Goal: Browse casually: Explore the website without a specific task or goal

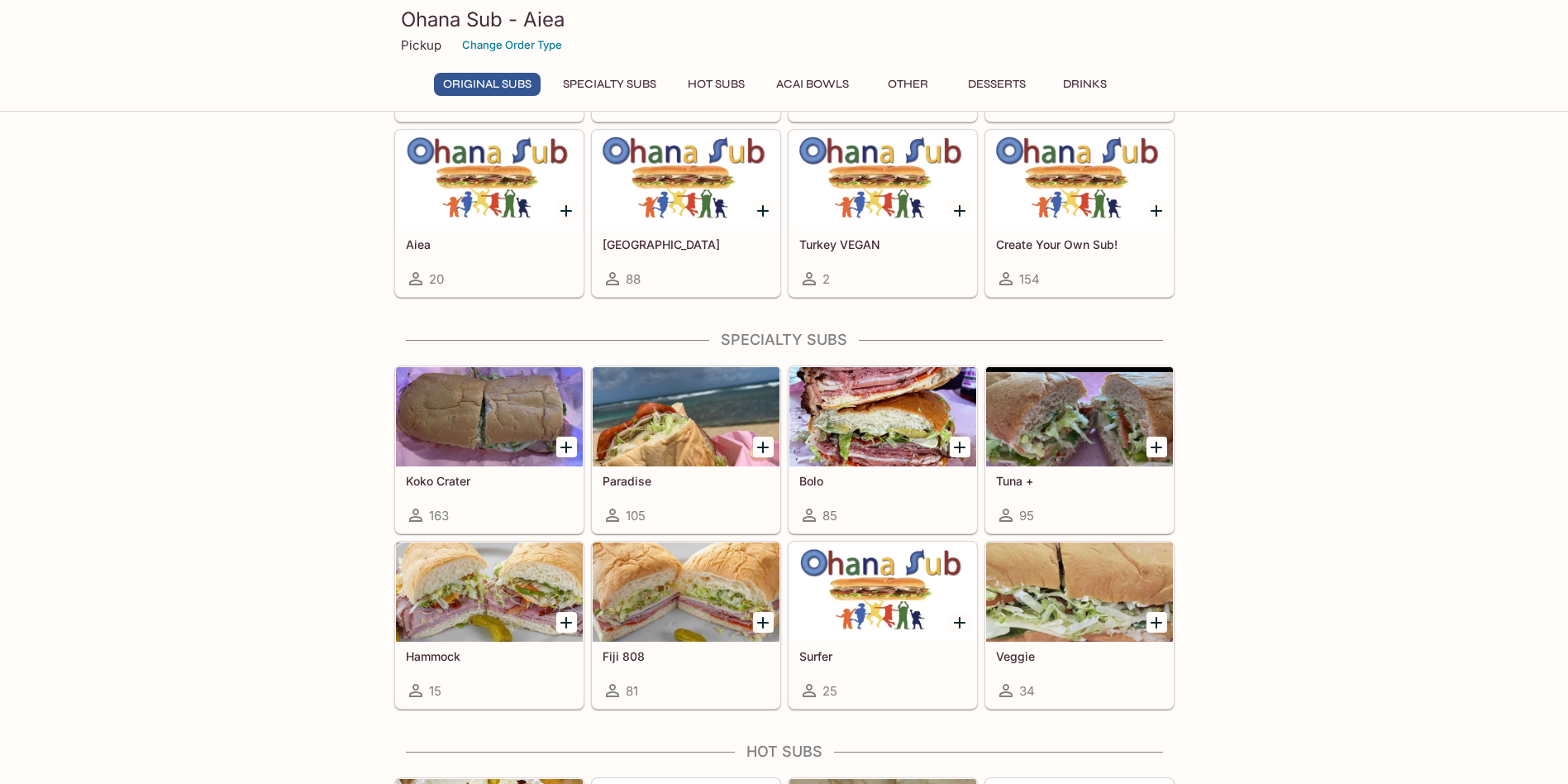
scroll to position [248, 0]
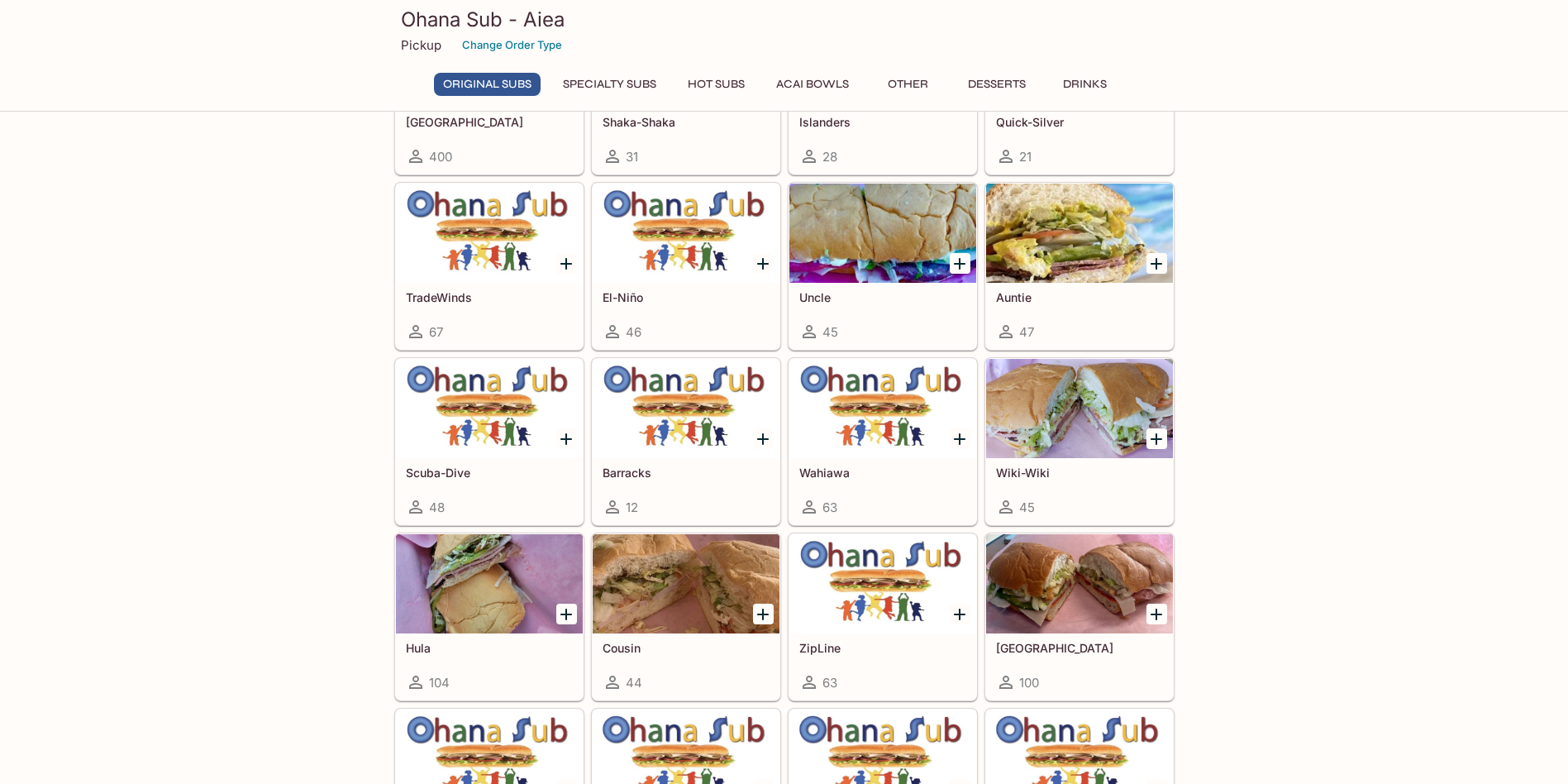
click at [467, 289] on div "TradeWinds 67" at bounding box center [489, 316] width 187 height 67
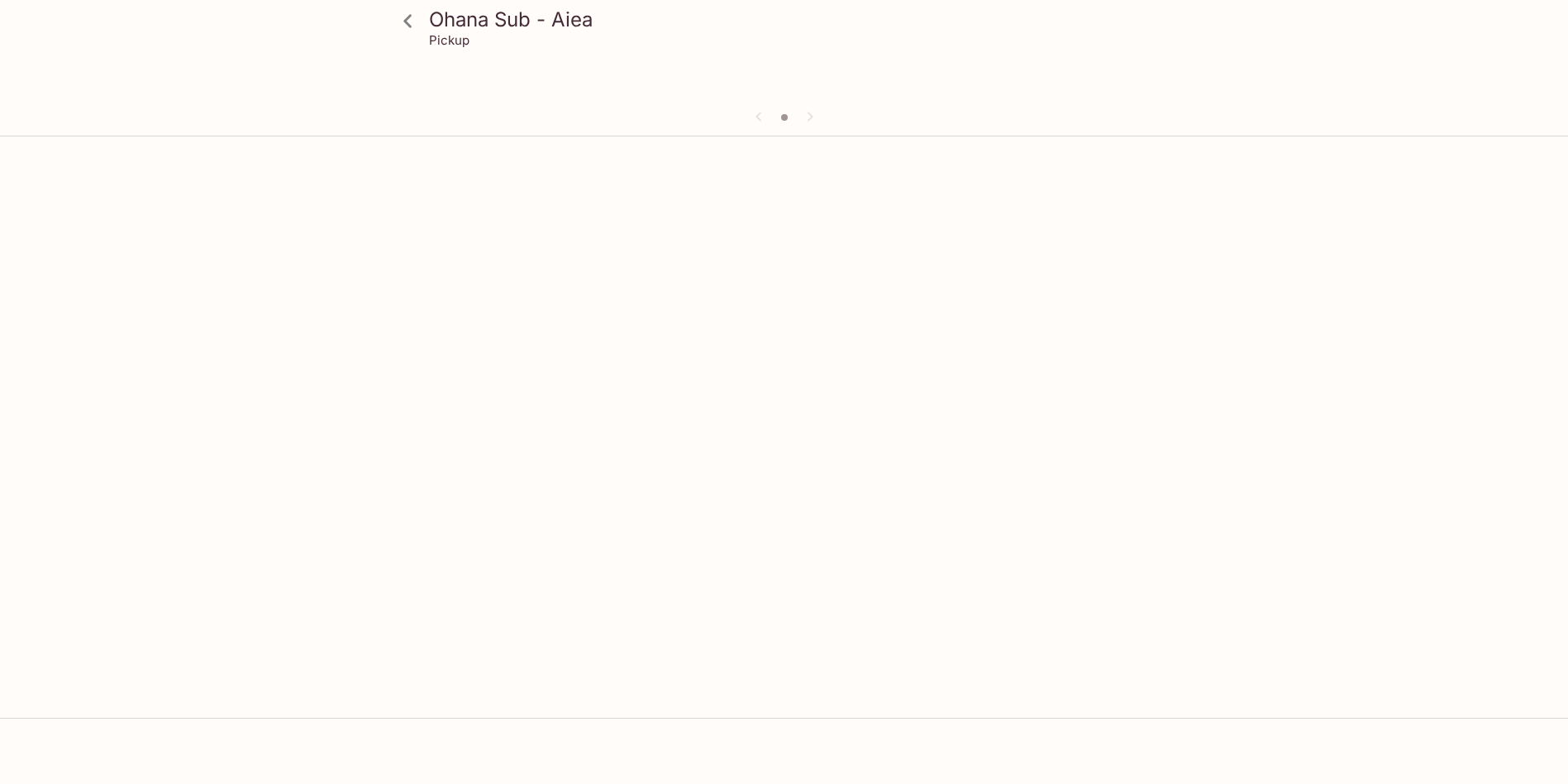
scroll to position [143, 0]
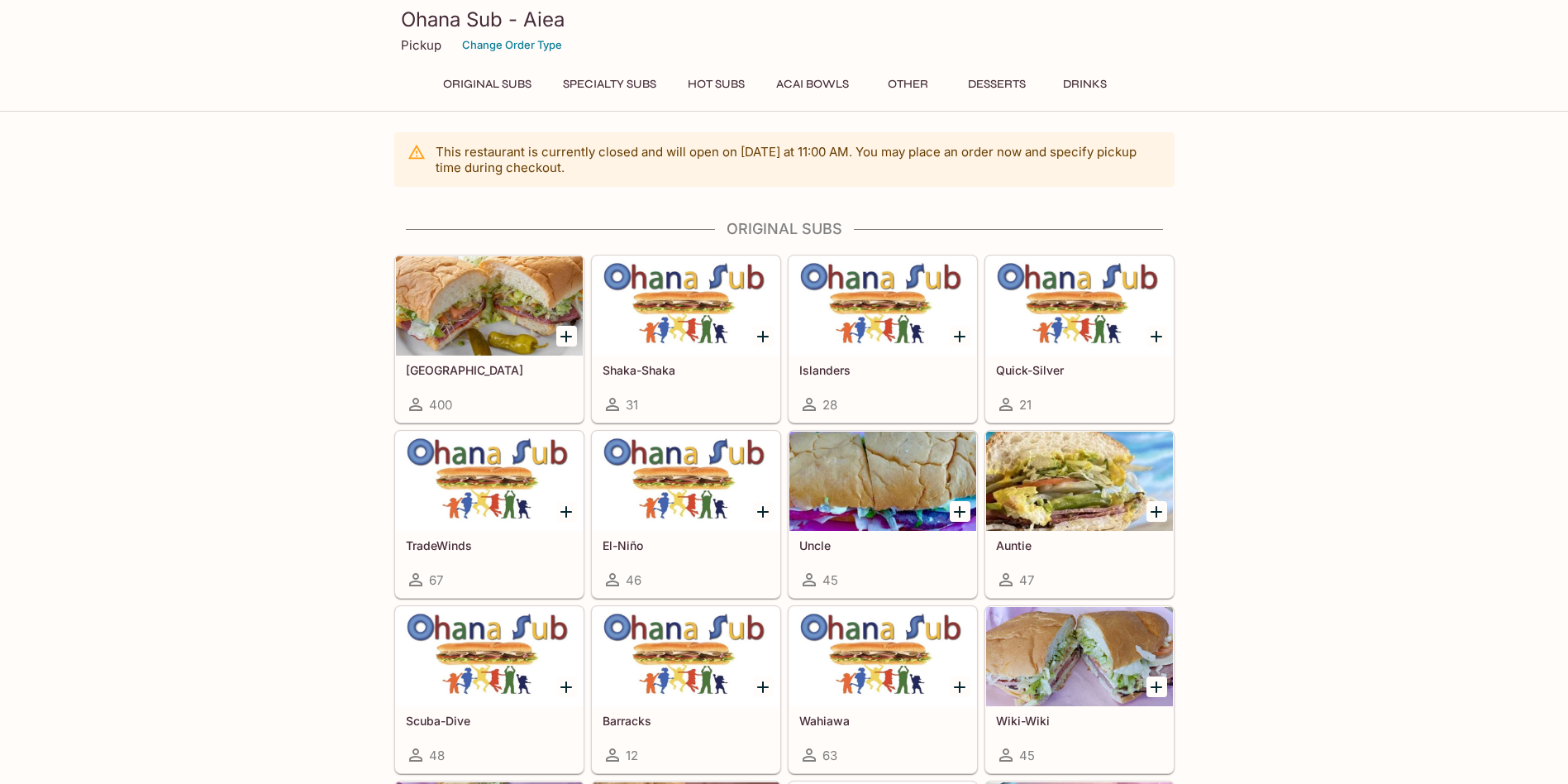
click at [609, 87] on button "Specialty Subs" at bounding box center [609, 85] width 111 height 23
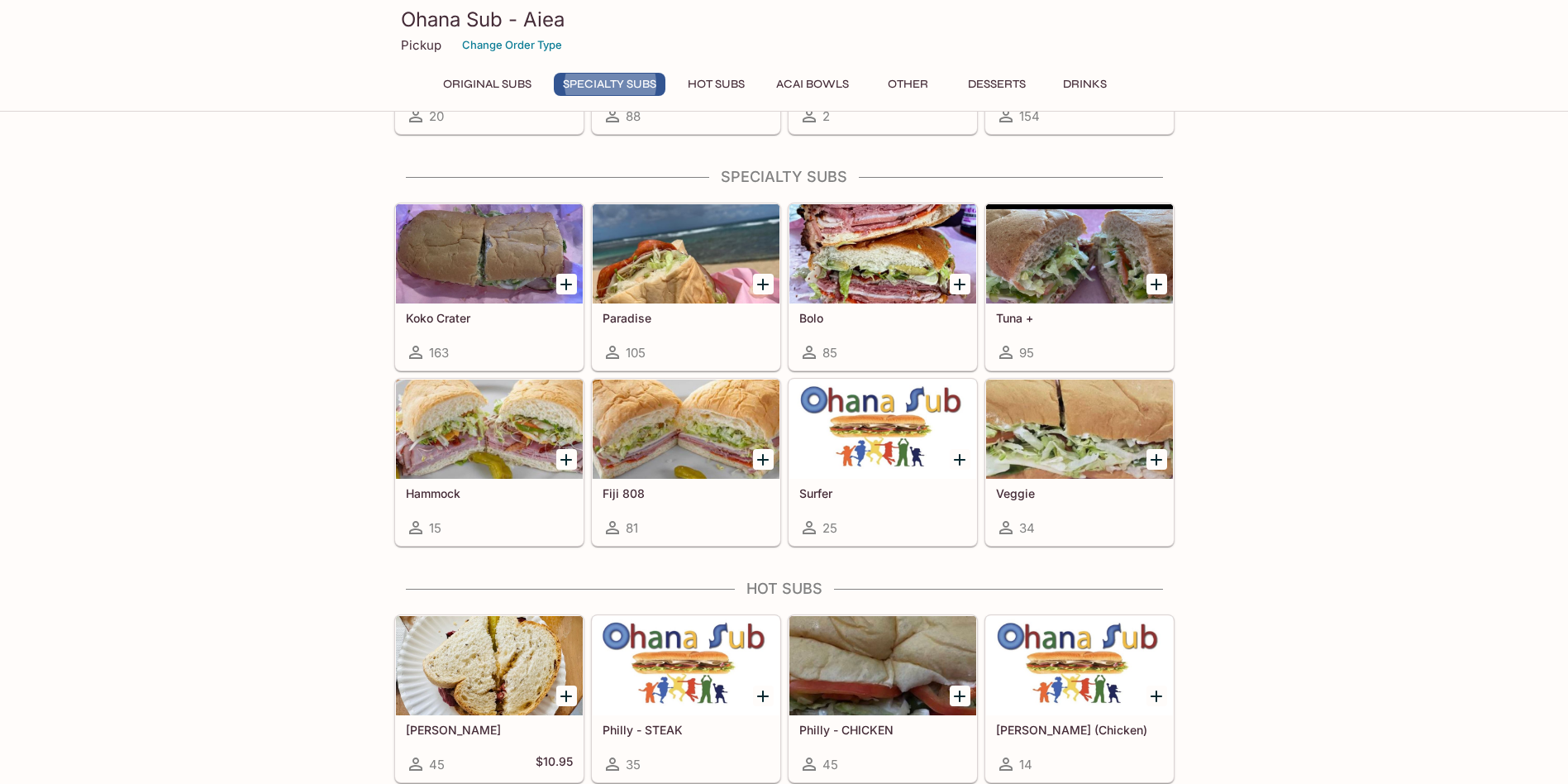
scroll to position [1017, 0]
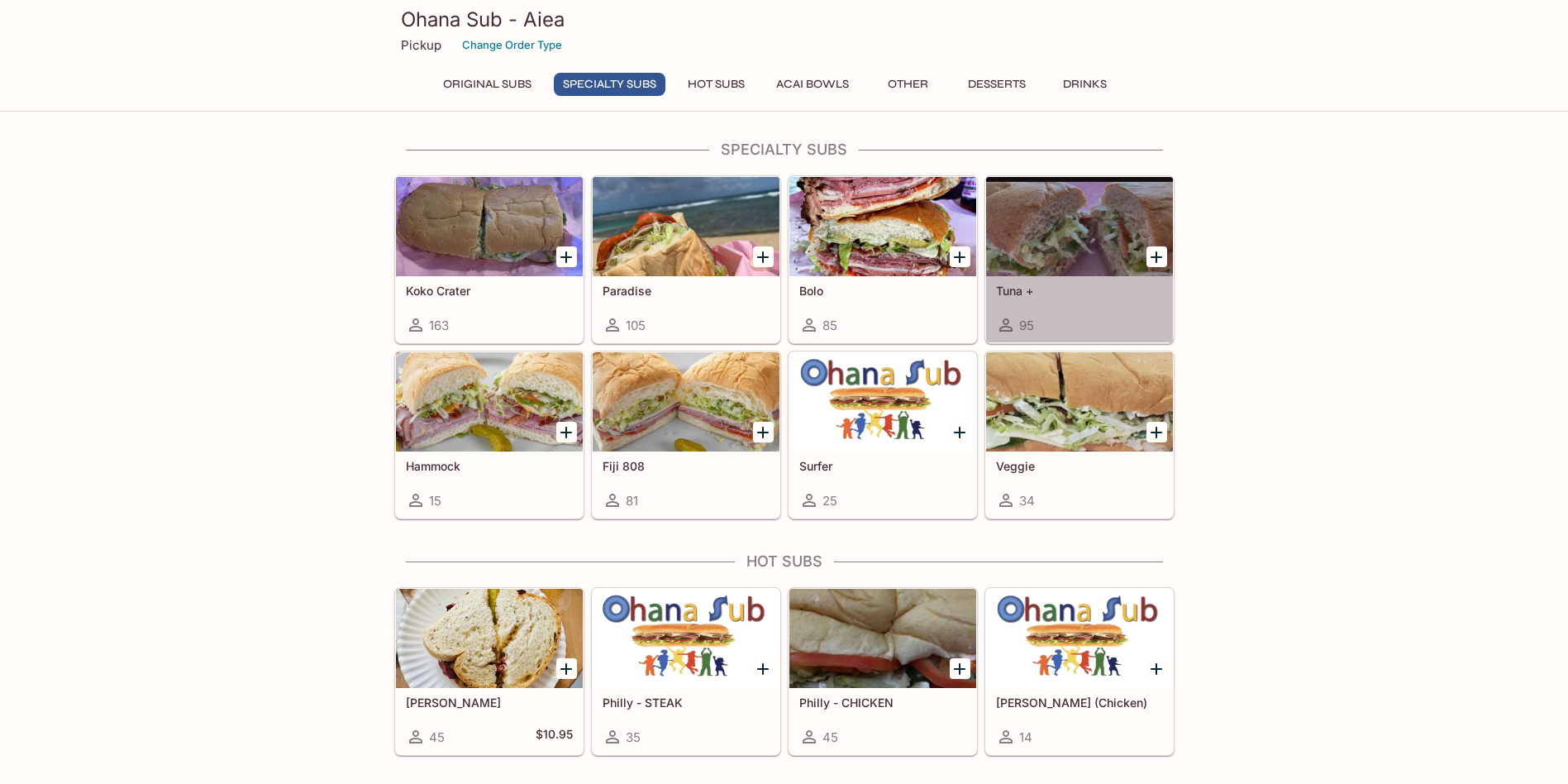
click at [1032, 285] on h5 "Tuna +" at bounding box center [1080, 290] width 167 height 14
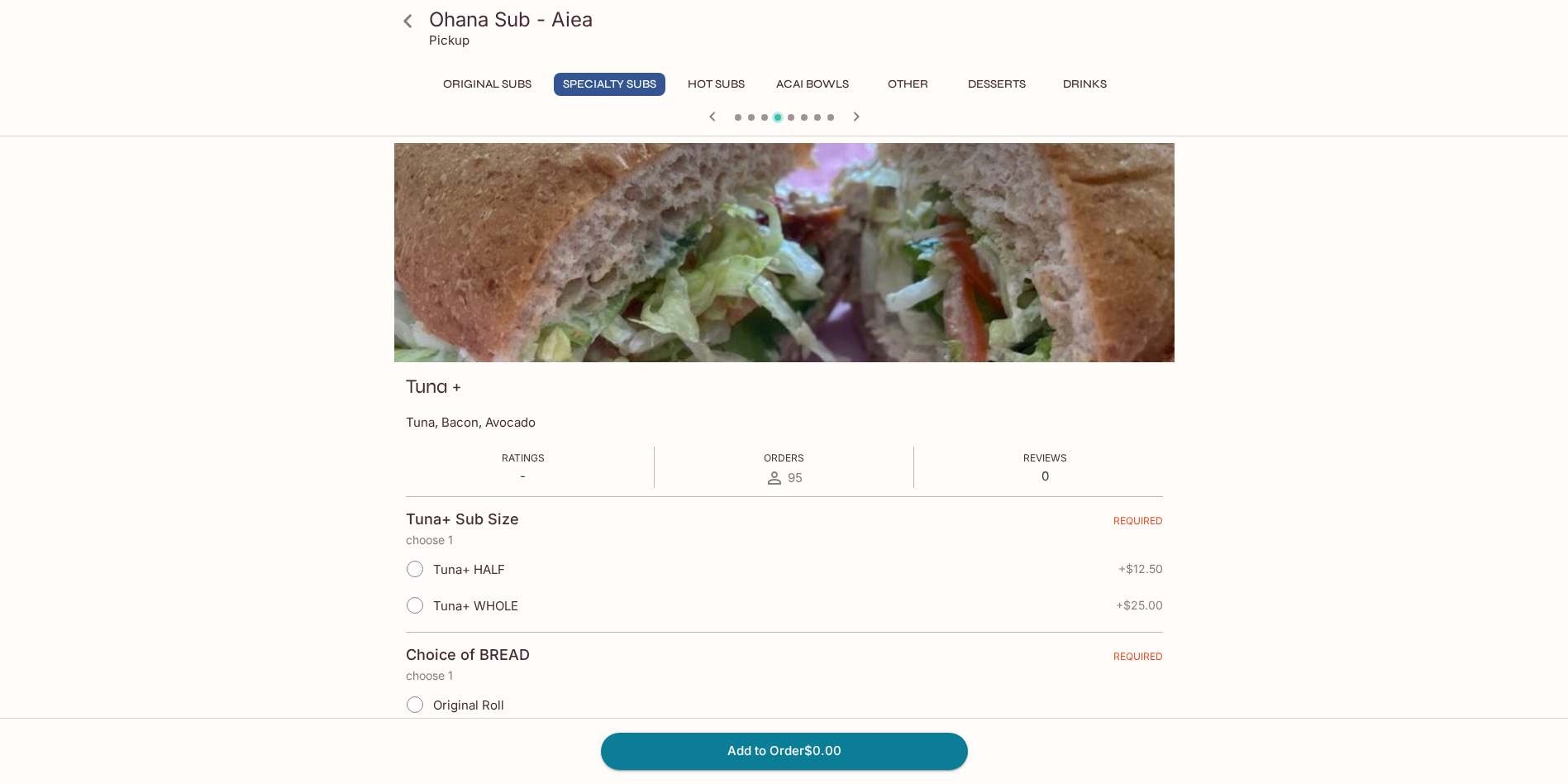
scroll to position [143, 0]
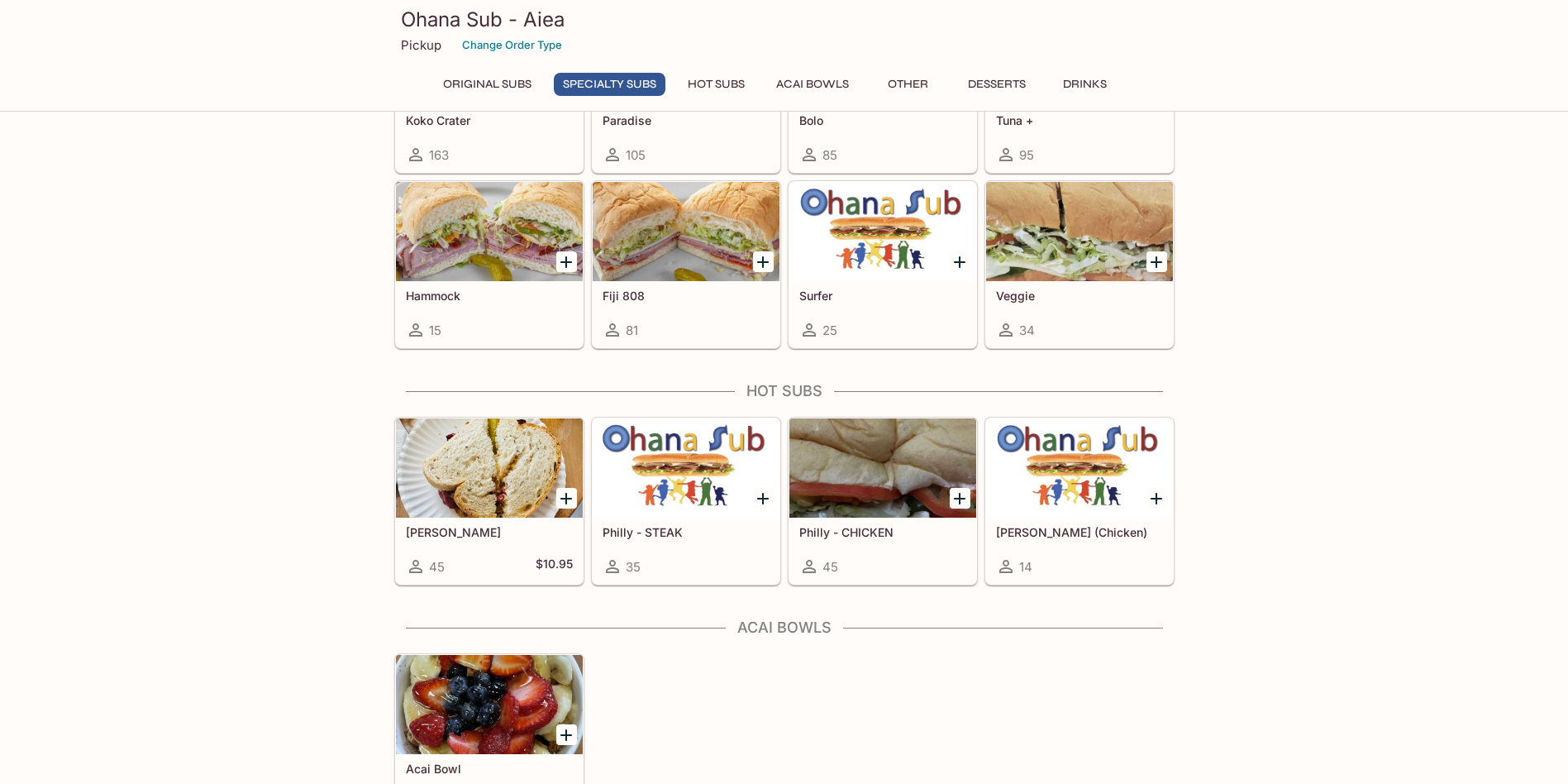
scroll to position [1039, 0]
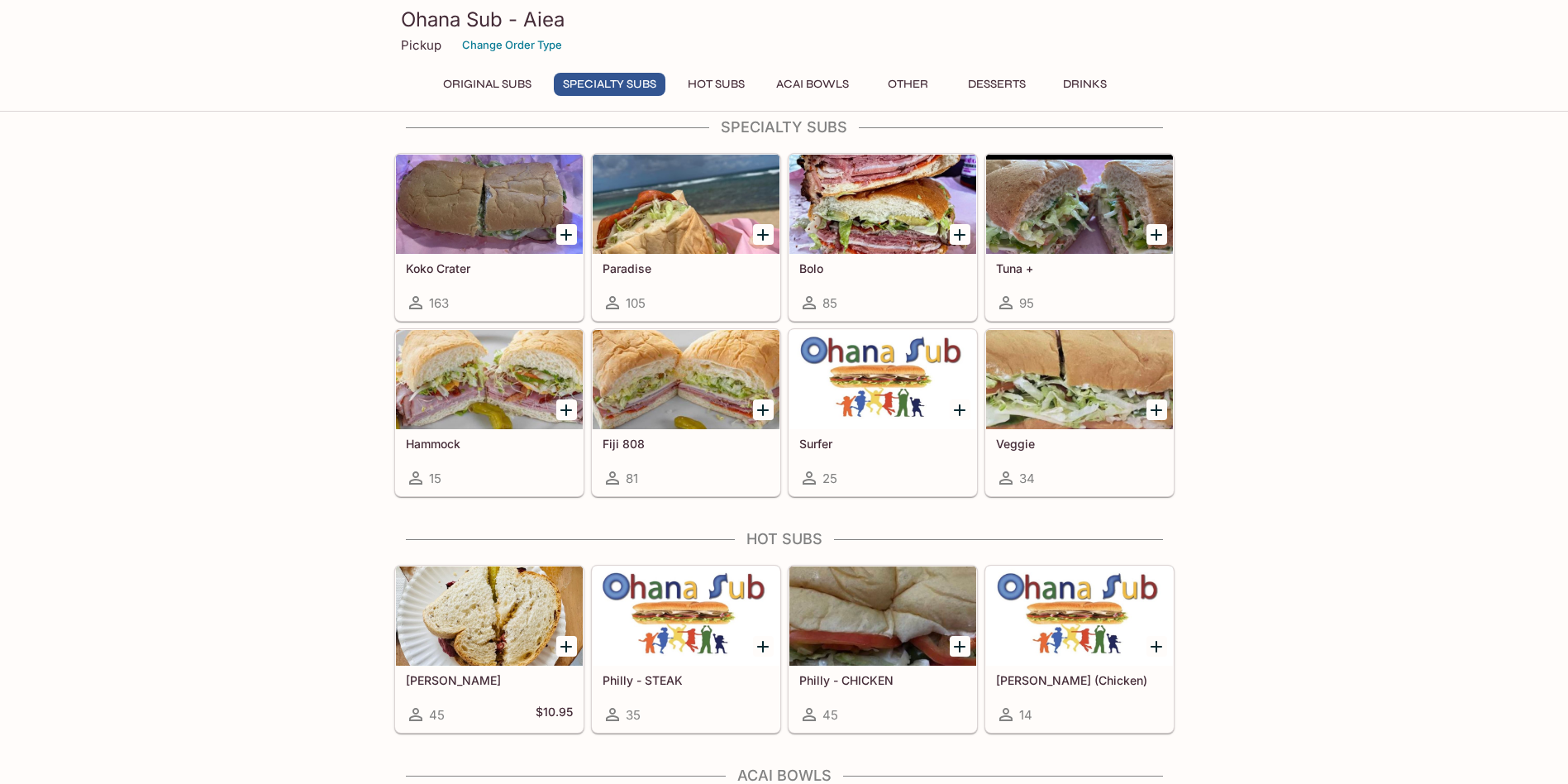
click at [862, 401] on div at bounding box center [883, 379] width 187 height 99
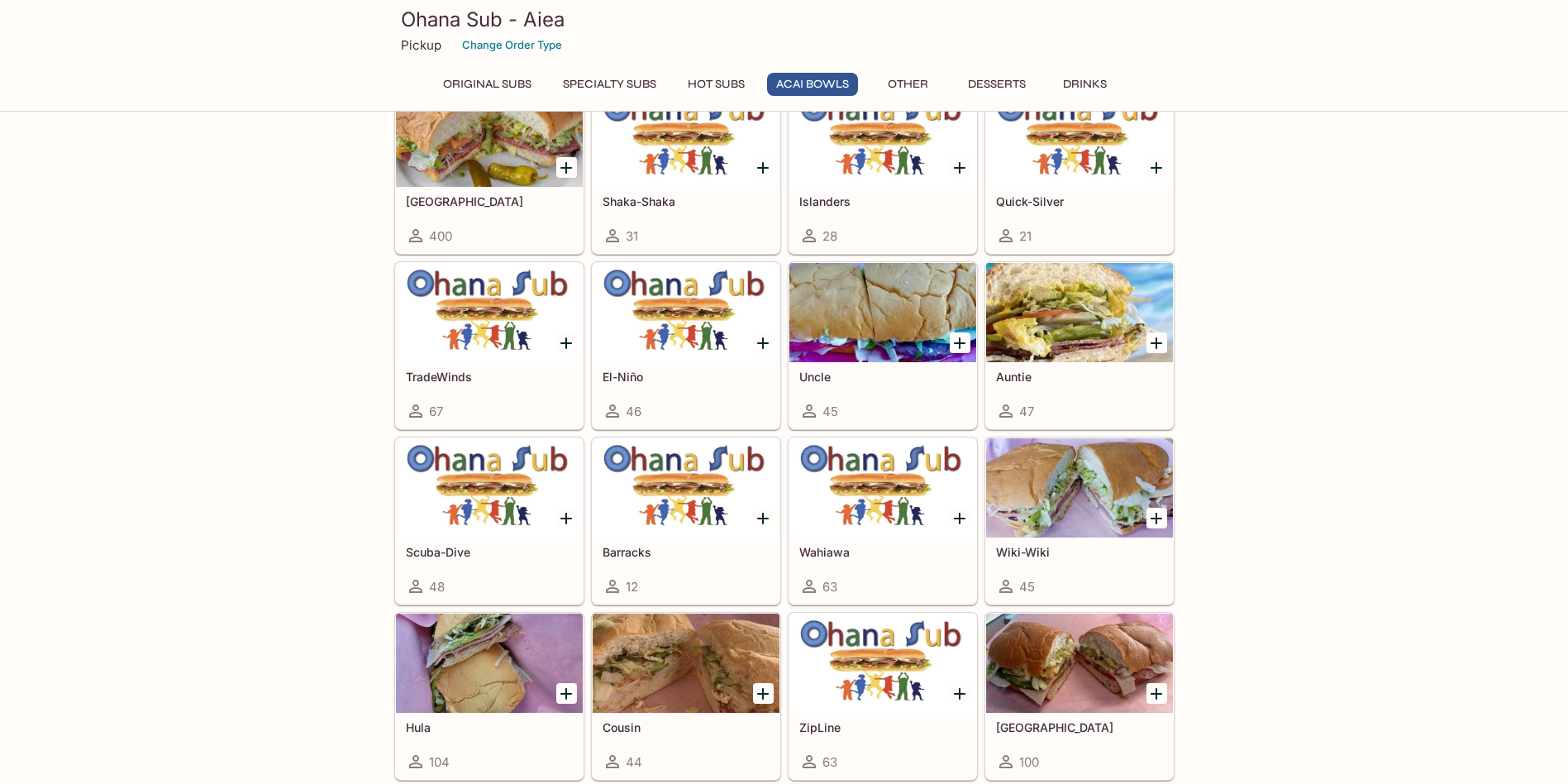
scroll to position [1360, 0]
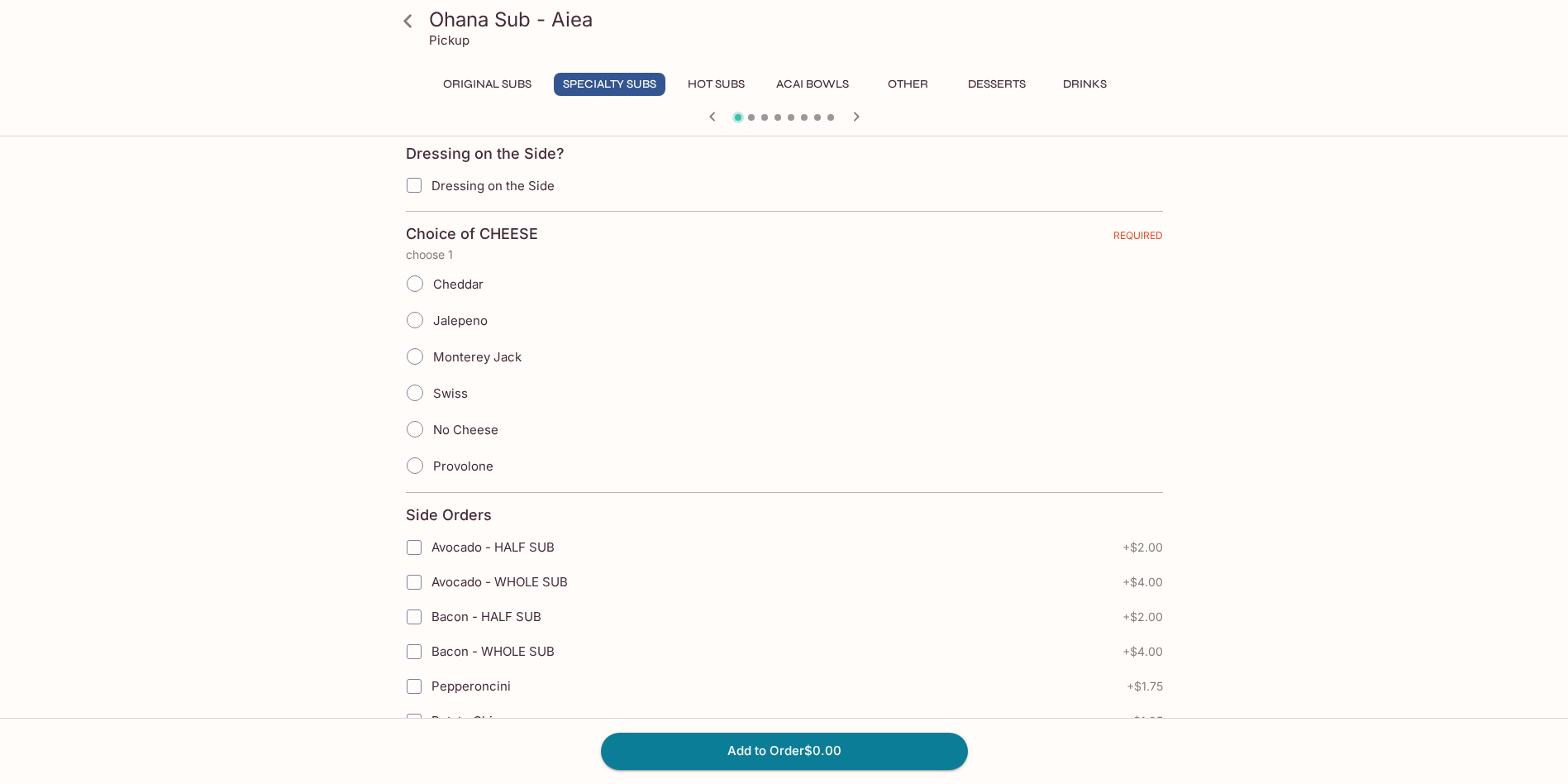
scroll to position [143, 0]
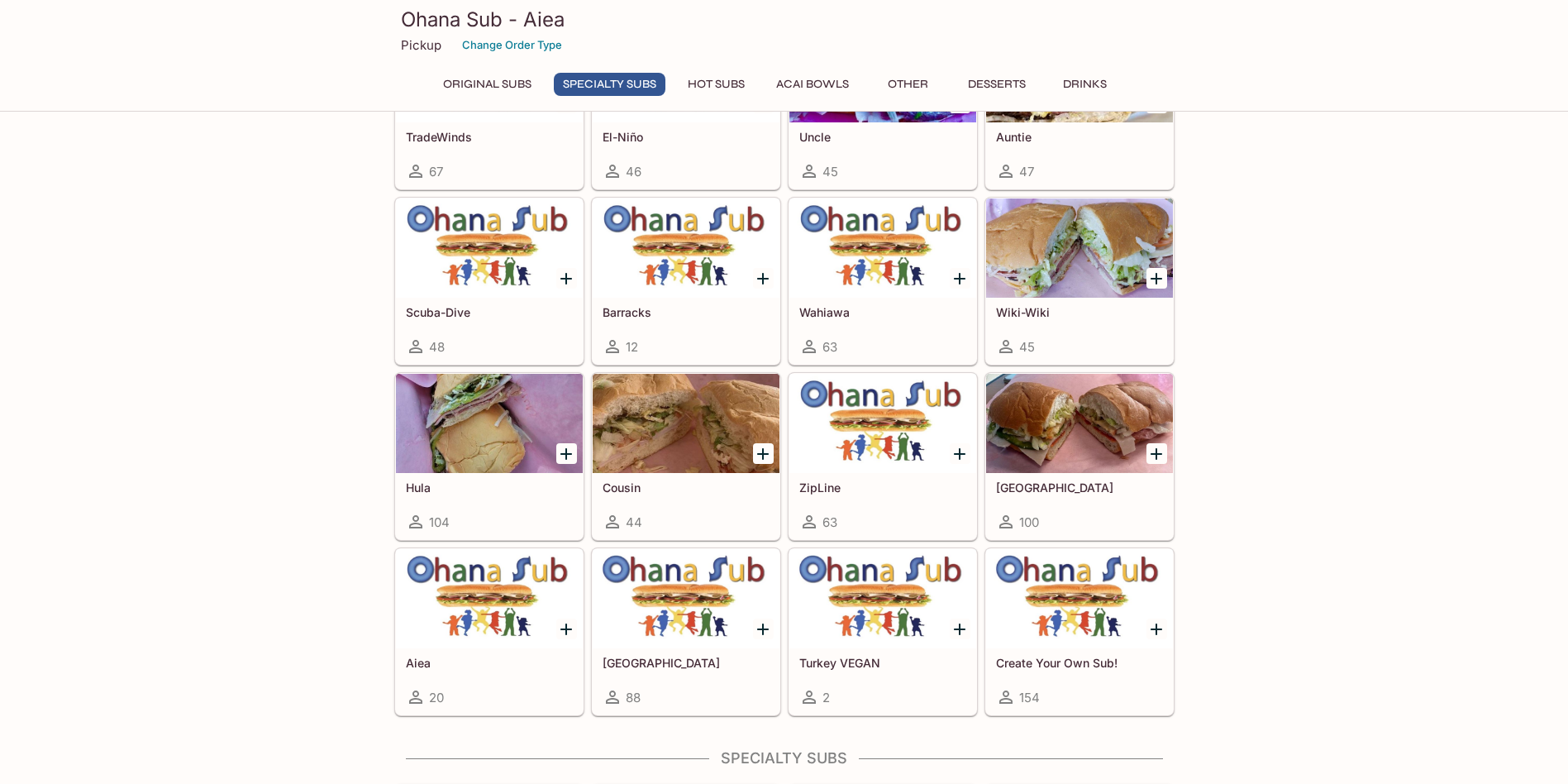
scroll to position [1142, 0]
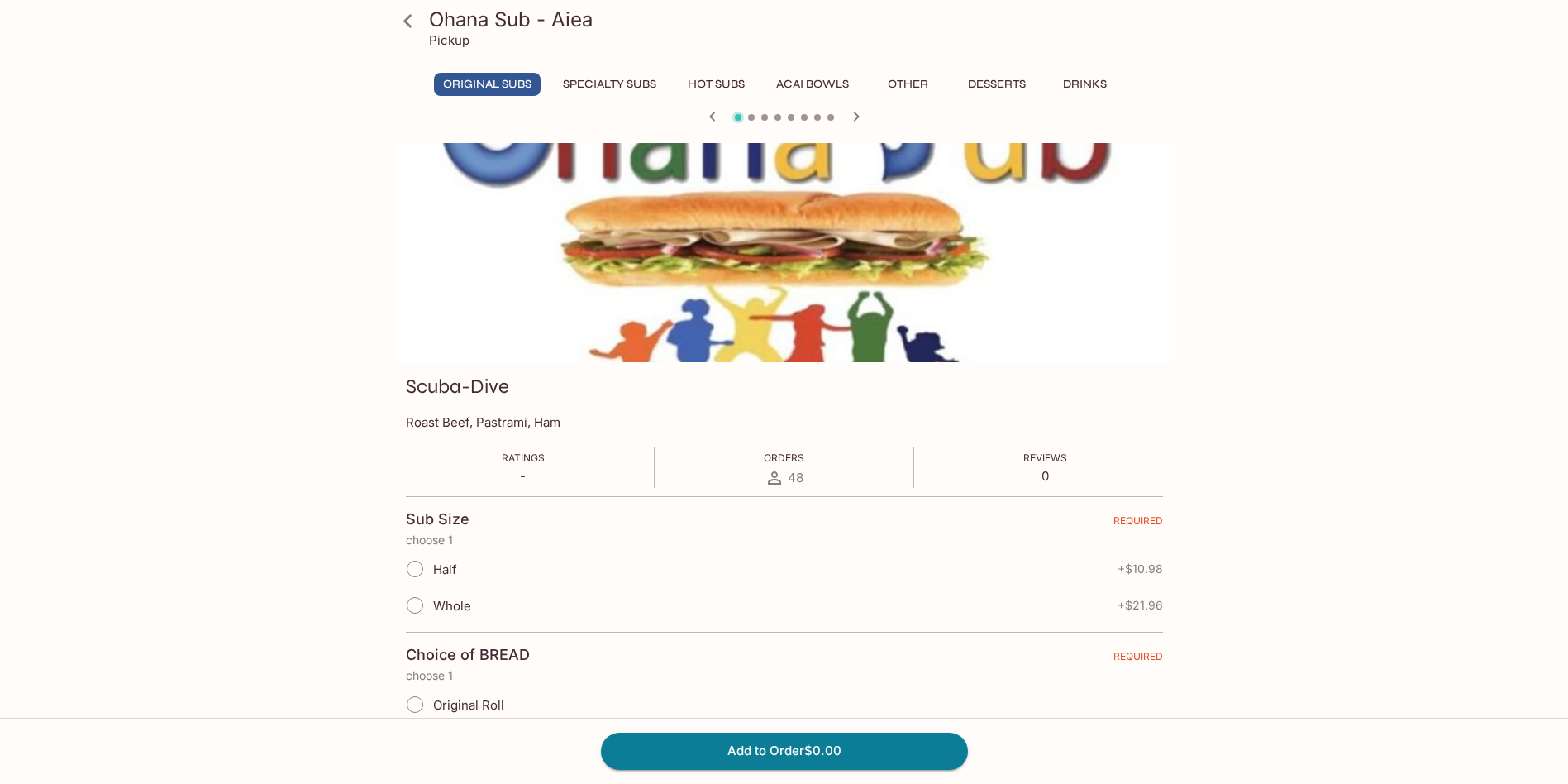
scroll to position [2298, 0]
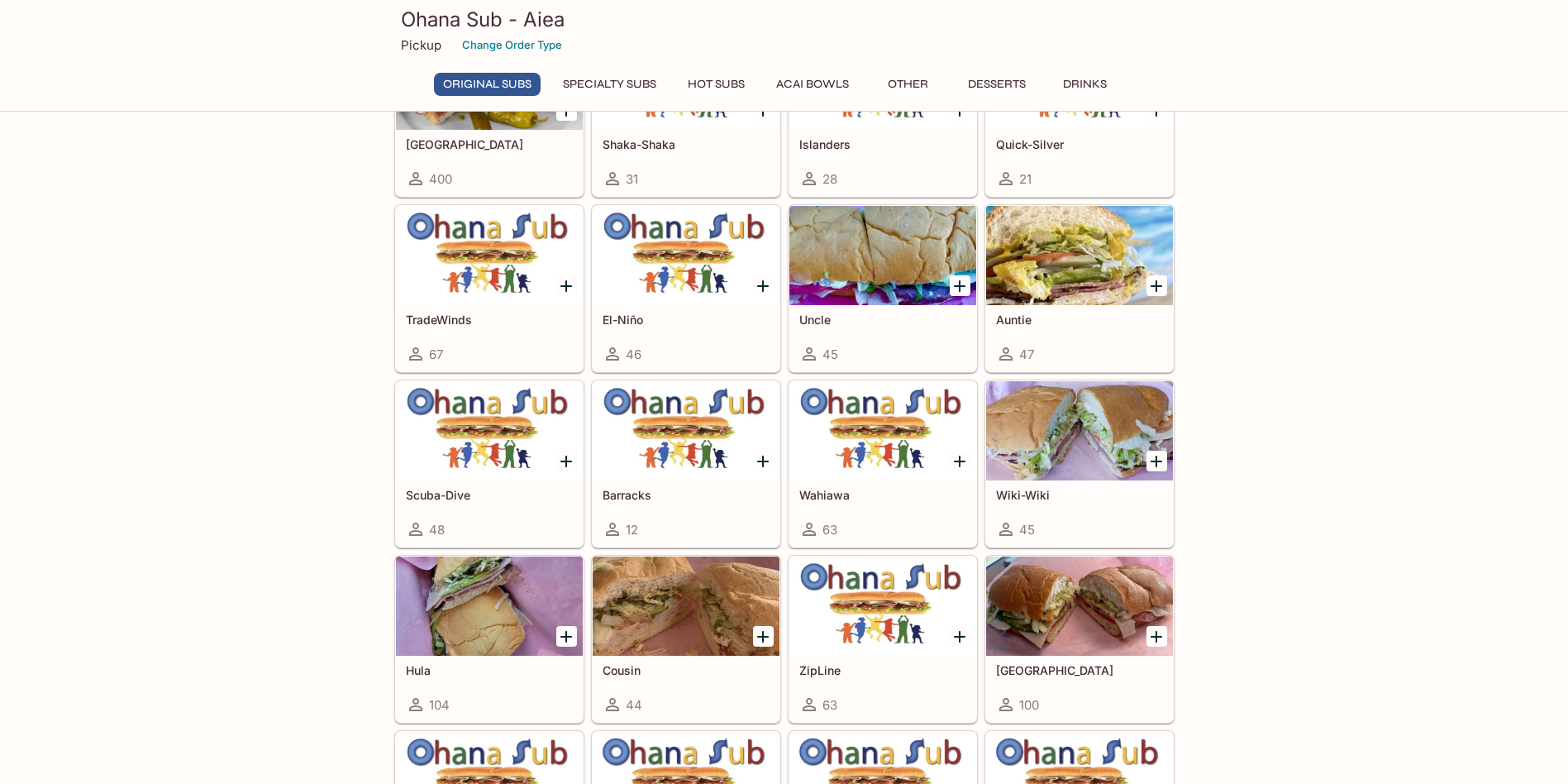
scroll to position [93, 0]
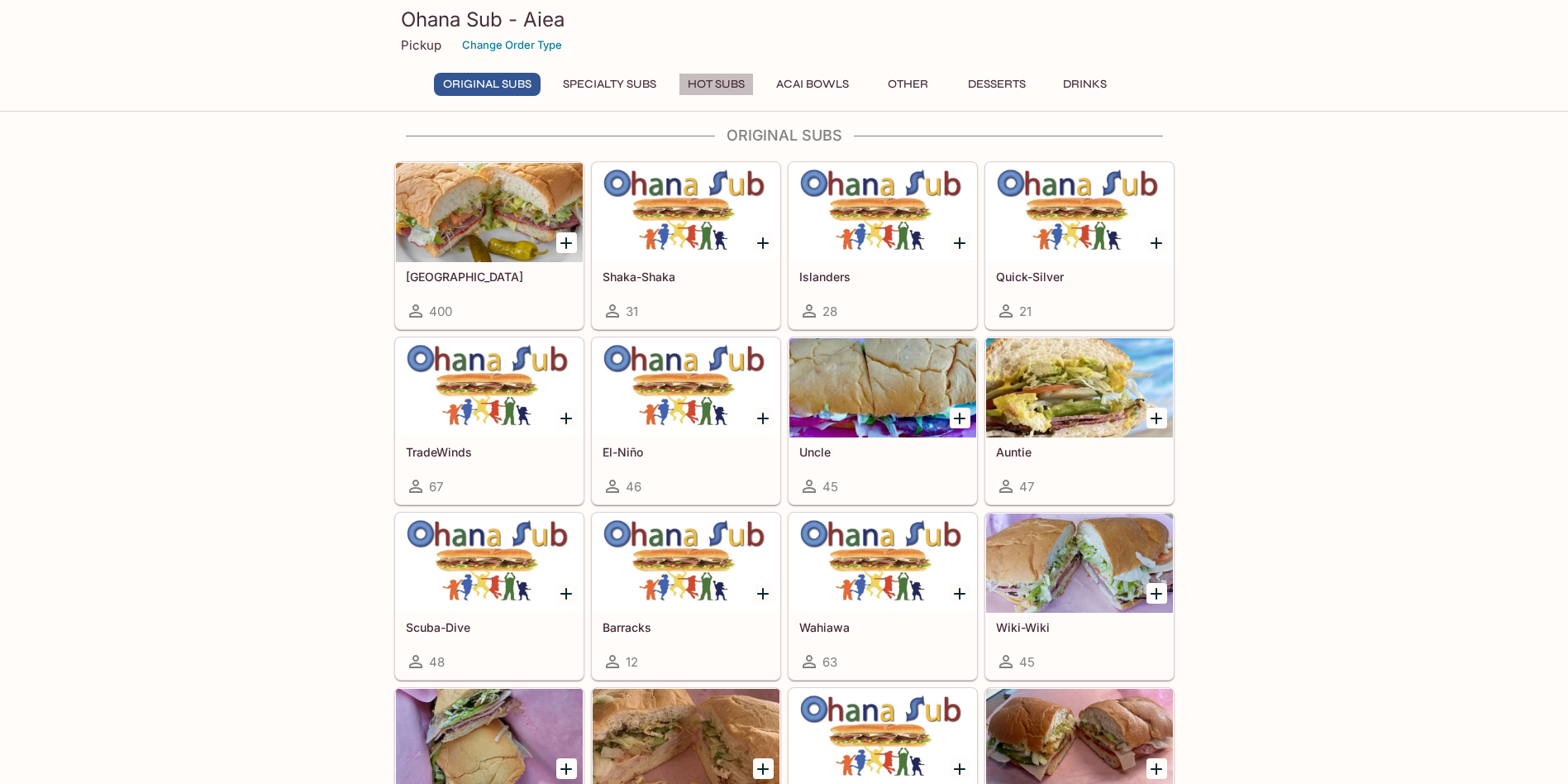
click at [714, 86] on button "Hot Subs" at bounding box center [716, 85] width 75 height 23
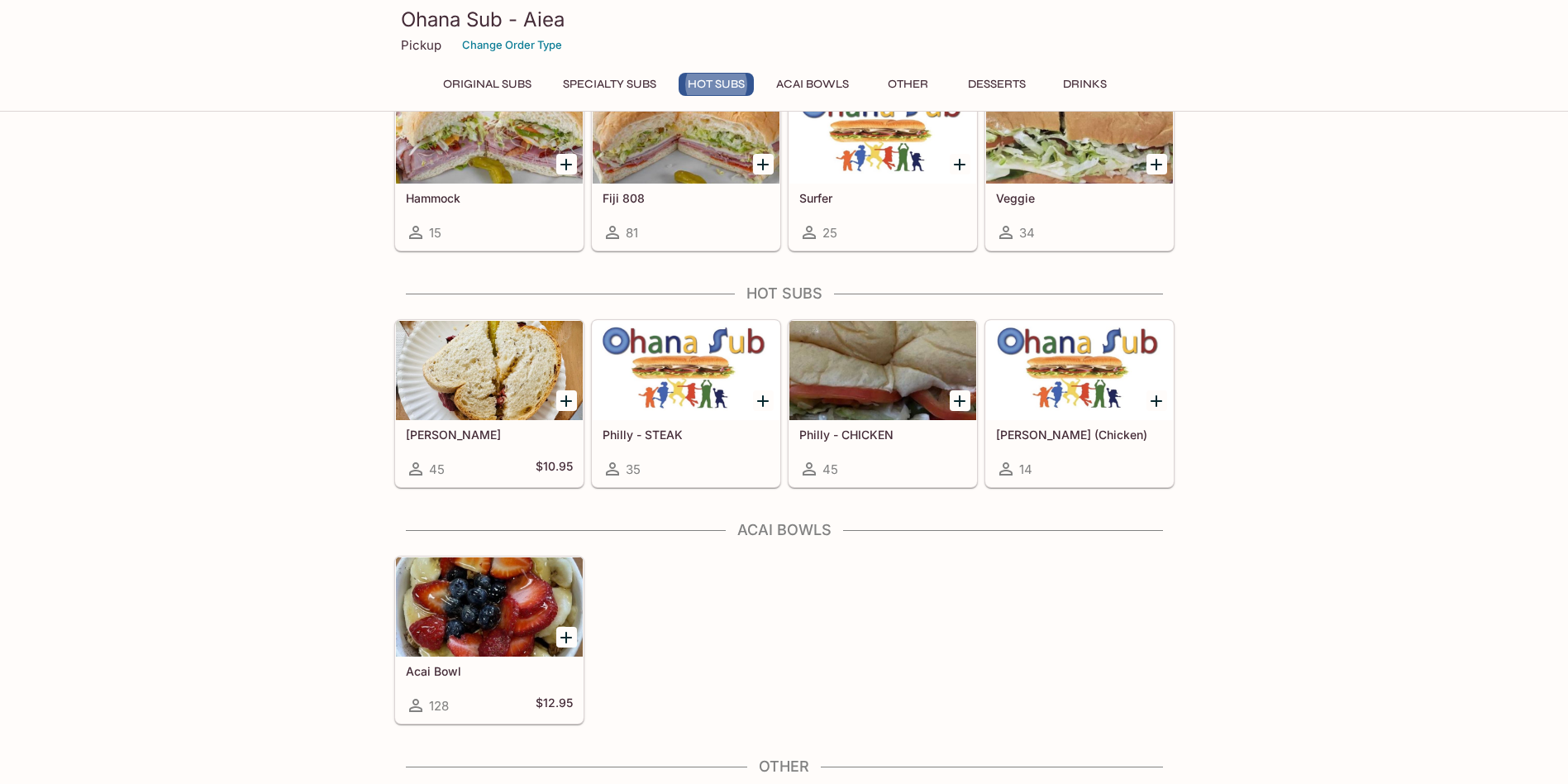
scroll to position [1428, 0]
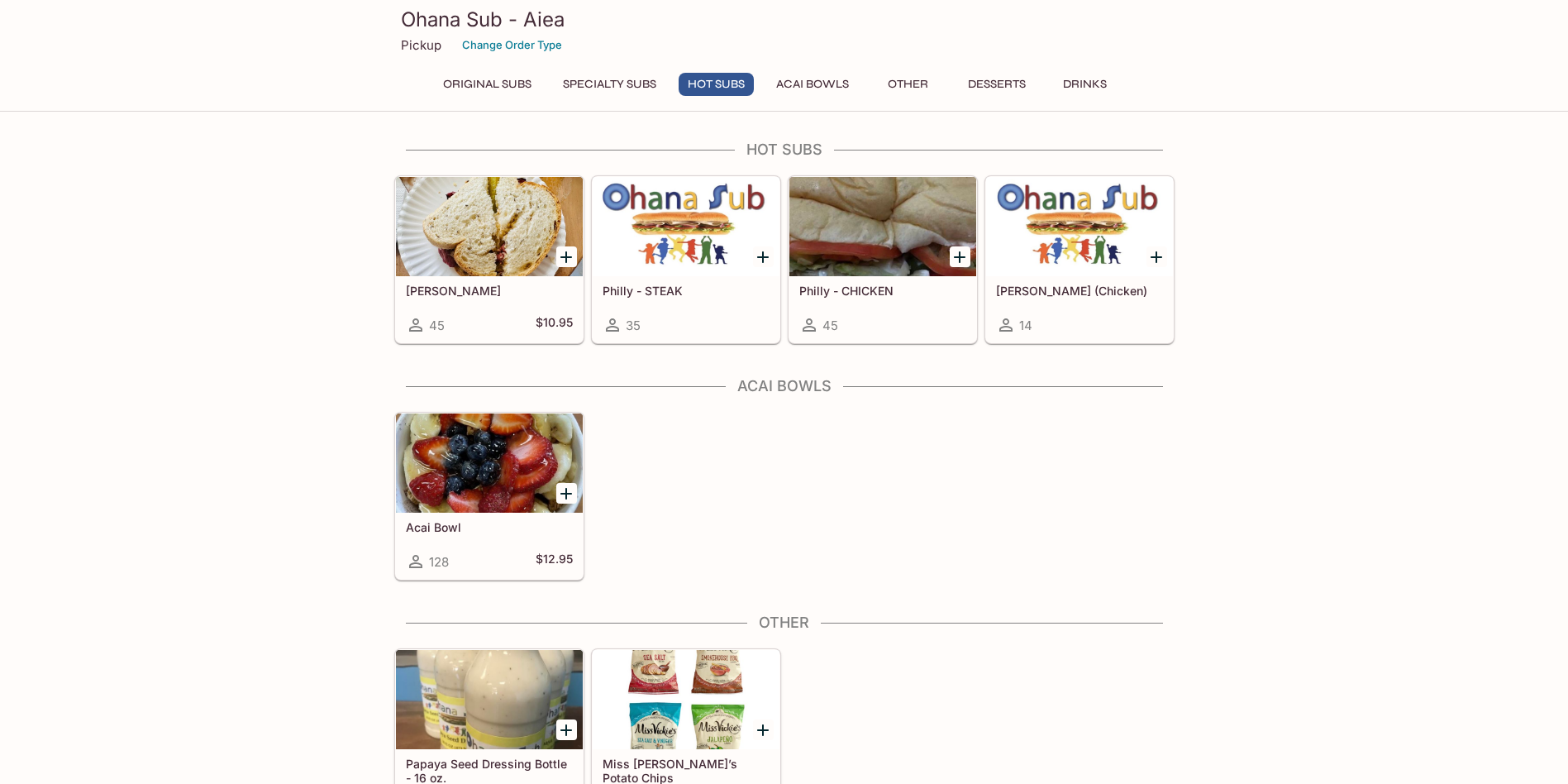
click at [497, 82] on button "Original Subs" at bounding box center [488, 85] width 106 height 23
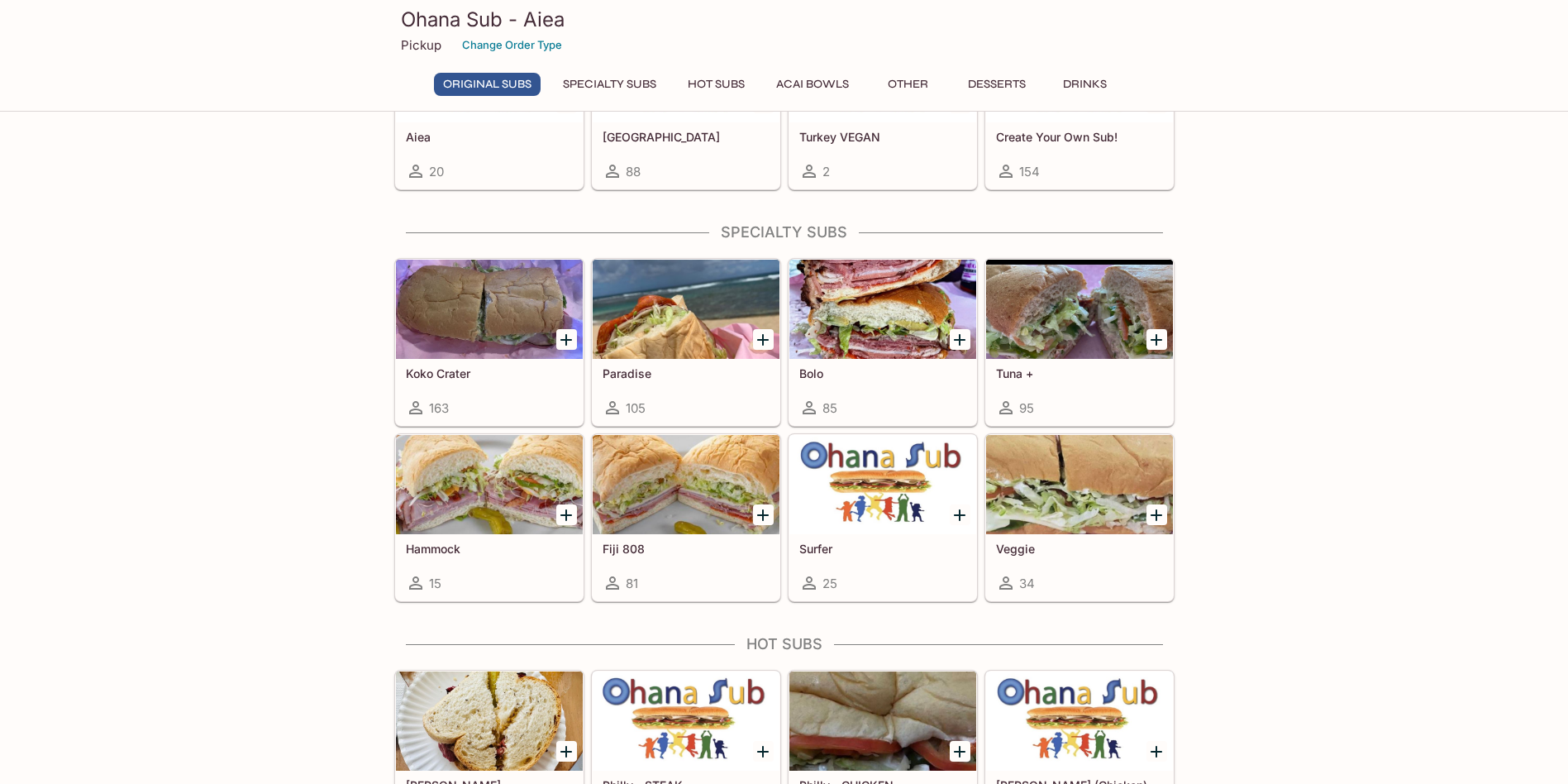
scroll to position [80, 0]
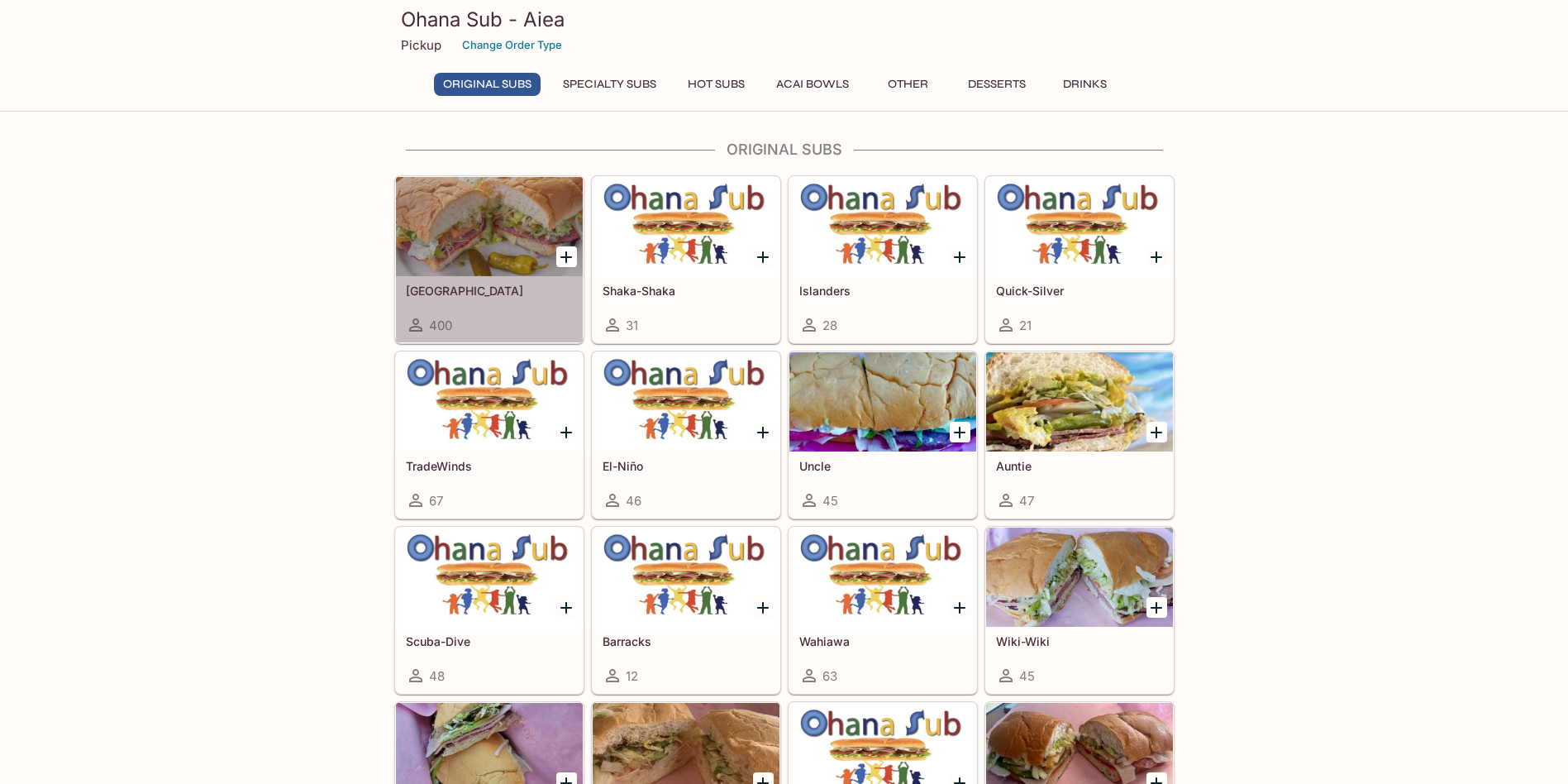
click at [485, 278] on div "Italinano 400" at bounding box center [489, 310] width 187 height 67
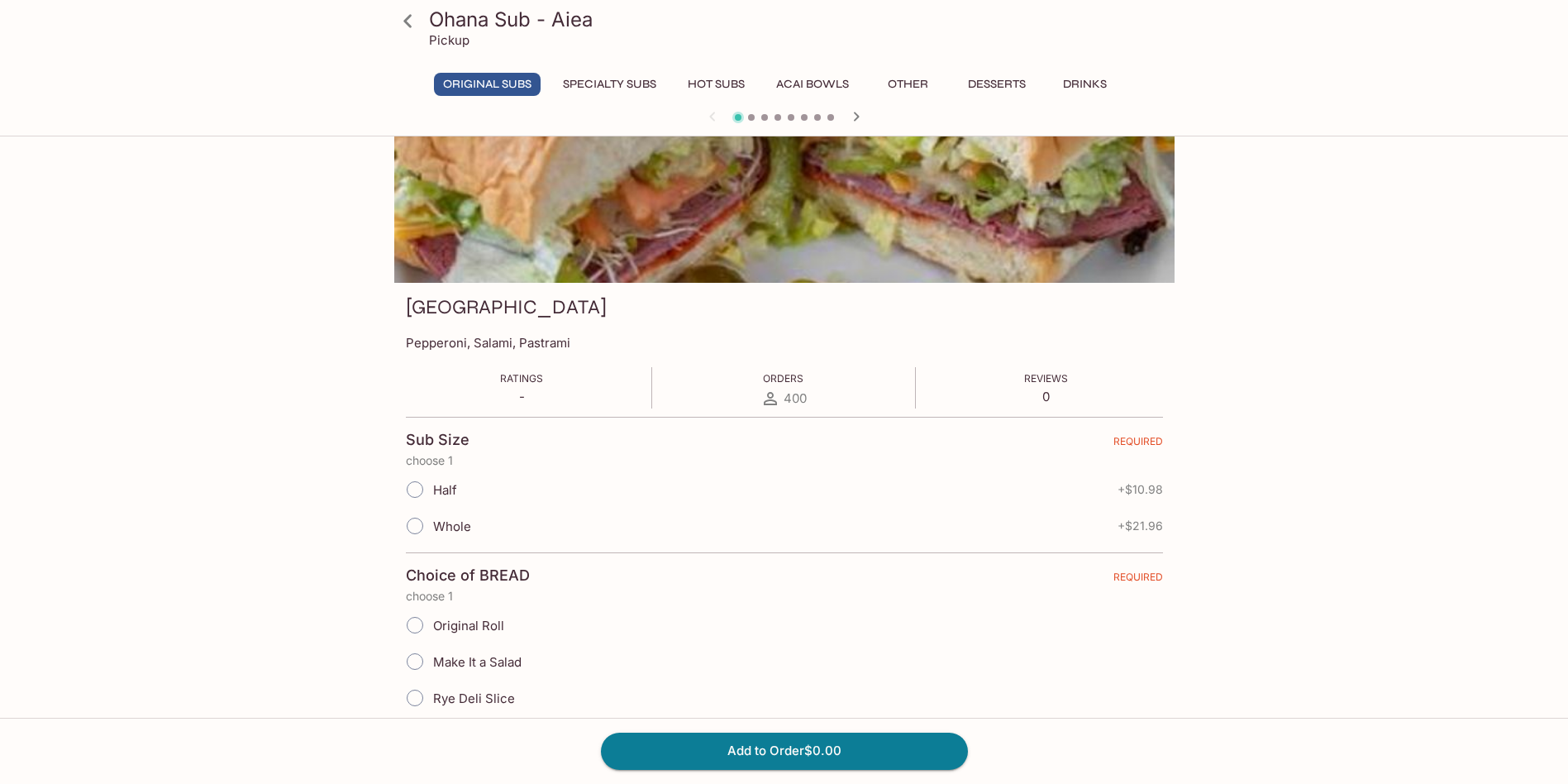
scroll to position [143, 0]
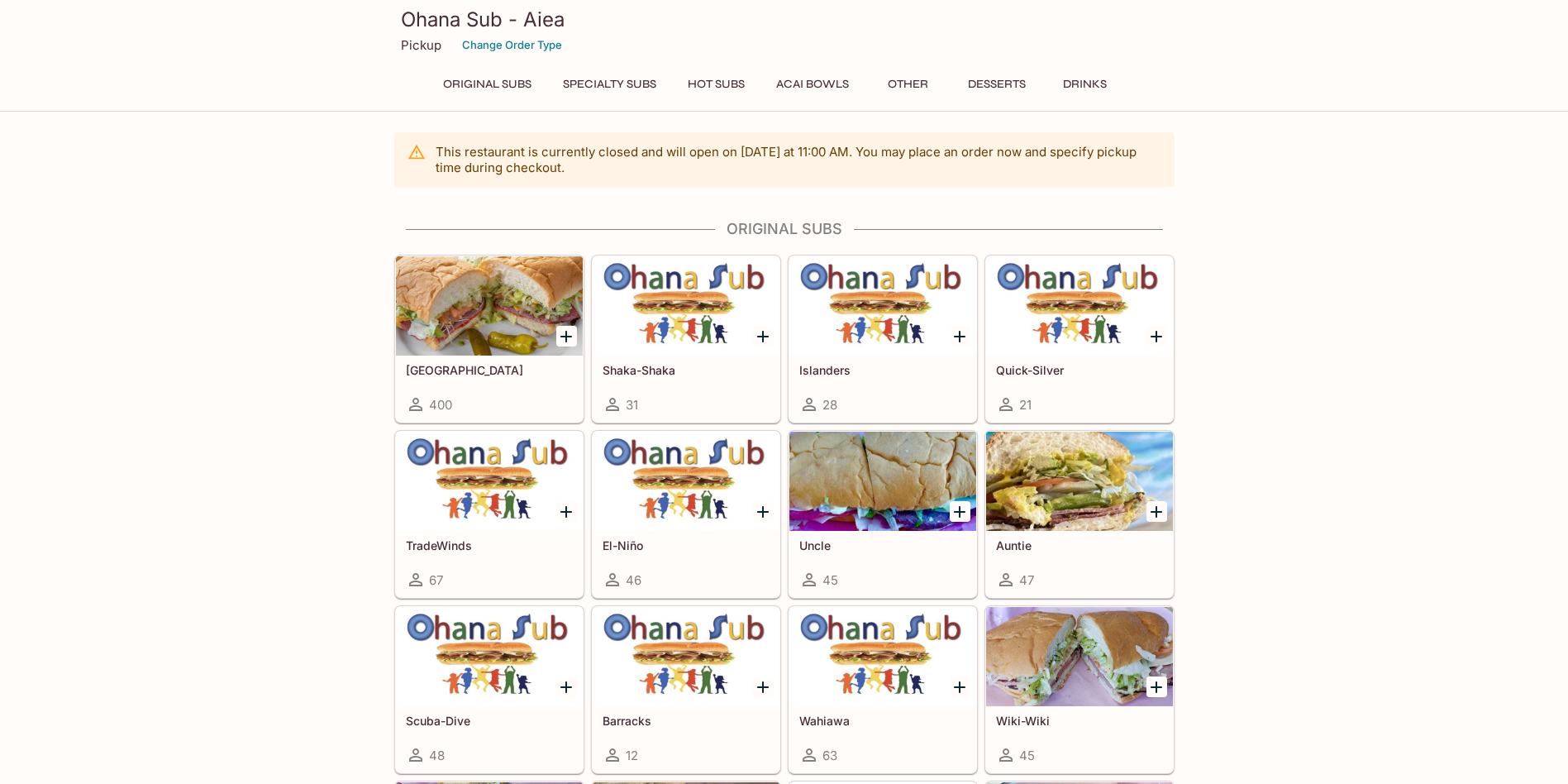
click at [659, 374] on h5 "Shaka-Shaka" at bounding box center [686, 370] width 167 height 14
click at [826, 376] on h5 "Islanders" at bounding box center [883, 370] width 167 height 14
click at [1048, 369] on h5 "Quick-Silver" at bounding box center [1080, 370] width 167 height 14
click at [427, 543] on h5 "TradeWinds" at bounding box center [489, 545] width 167 height 14
click at [1032, 524] on div at bounding box center [1080, 481] width 187 height 99
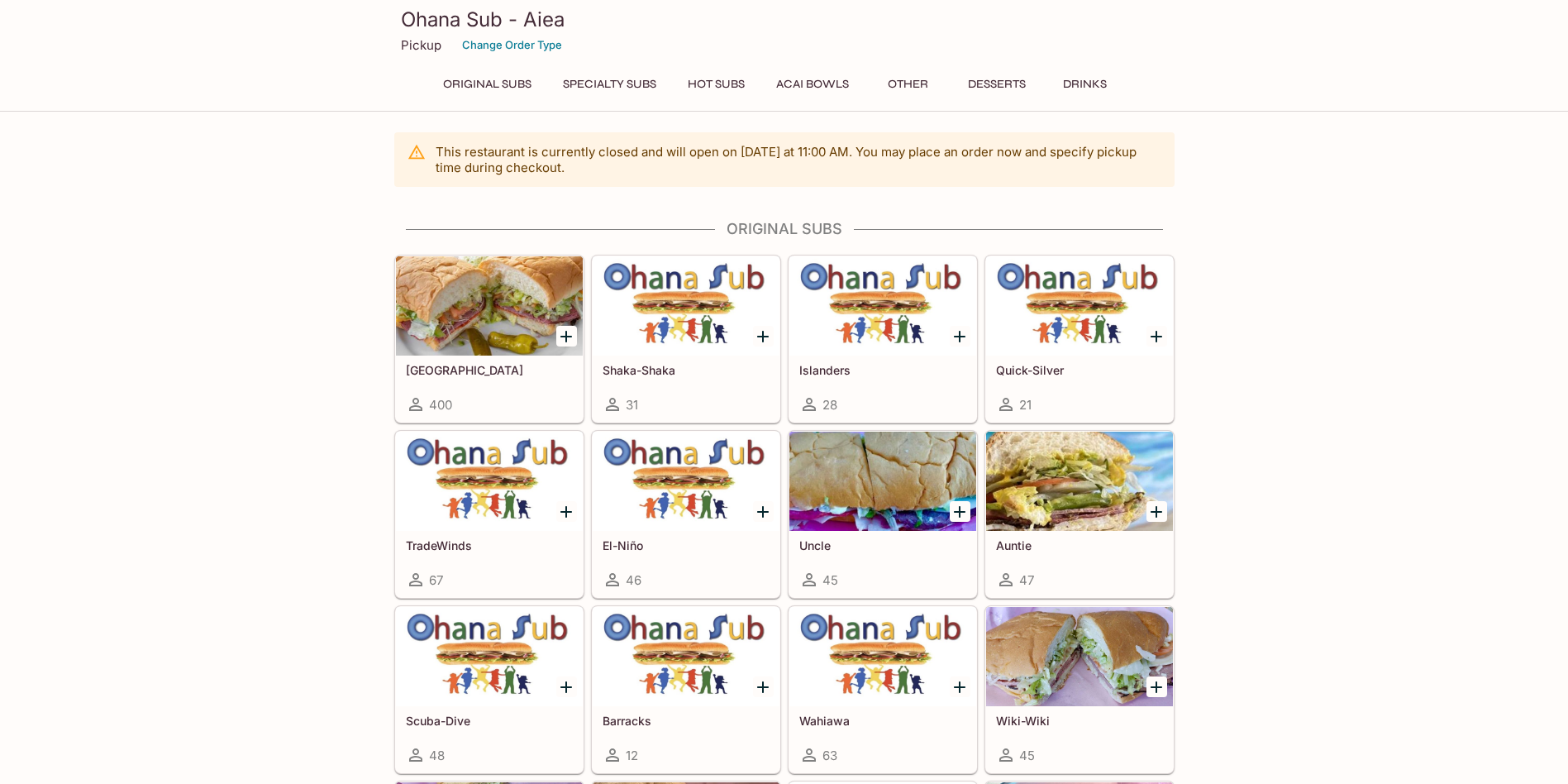
scroll to position [248, 0]
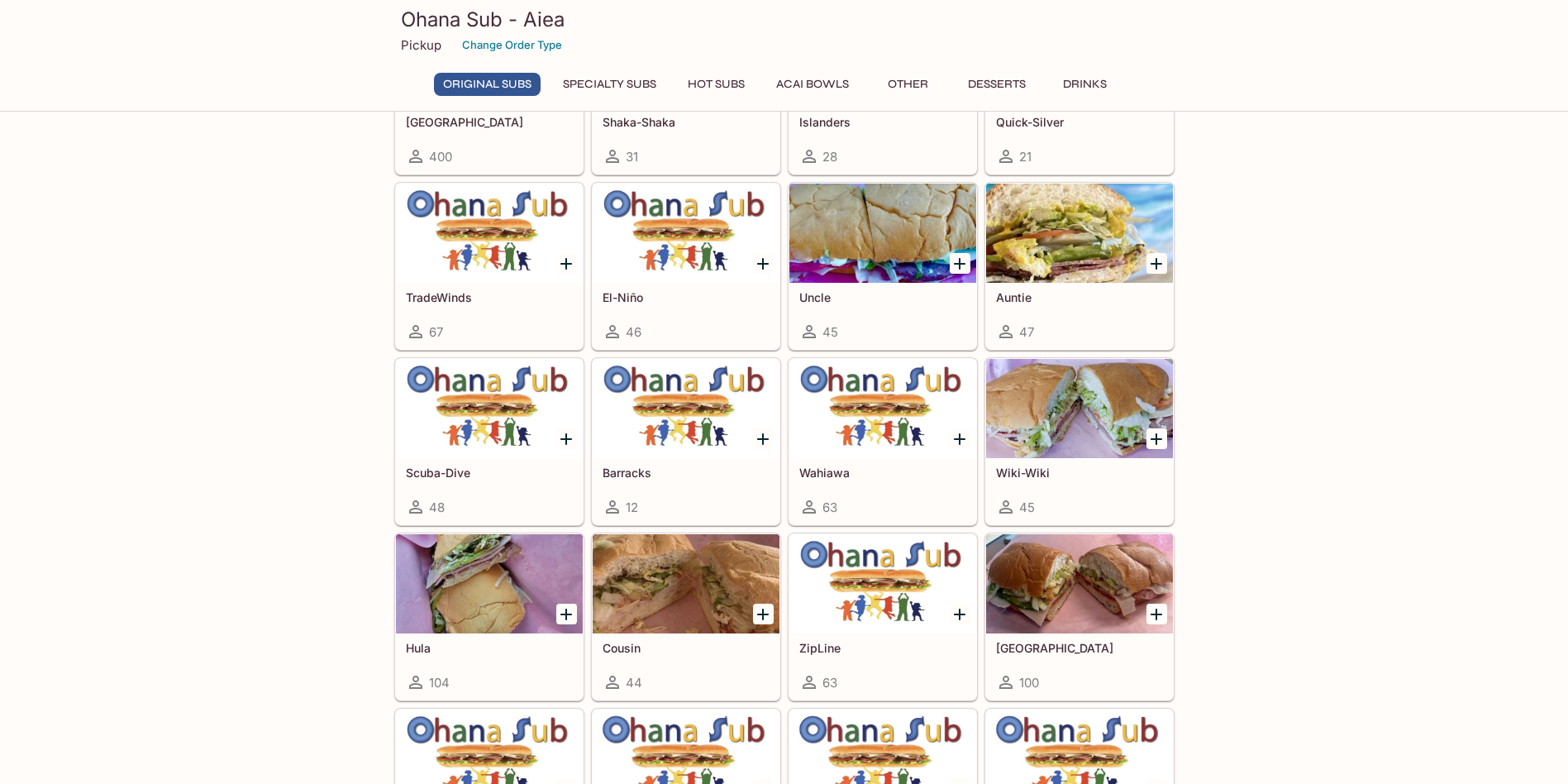
click at [641, 473] on h5 "Barracks" at bounding box center [686, 472] width 167 height 14
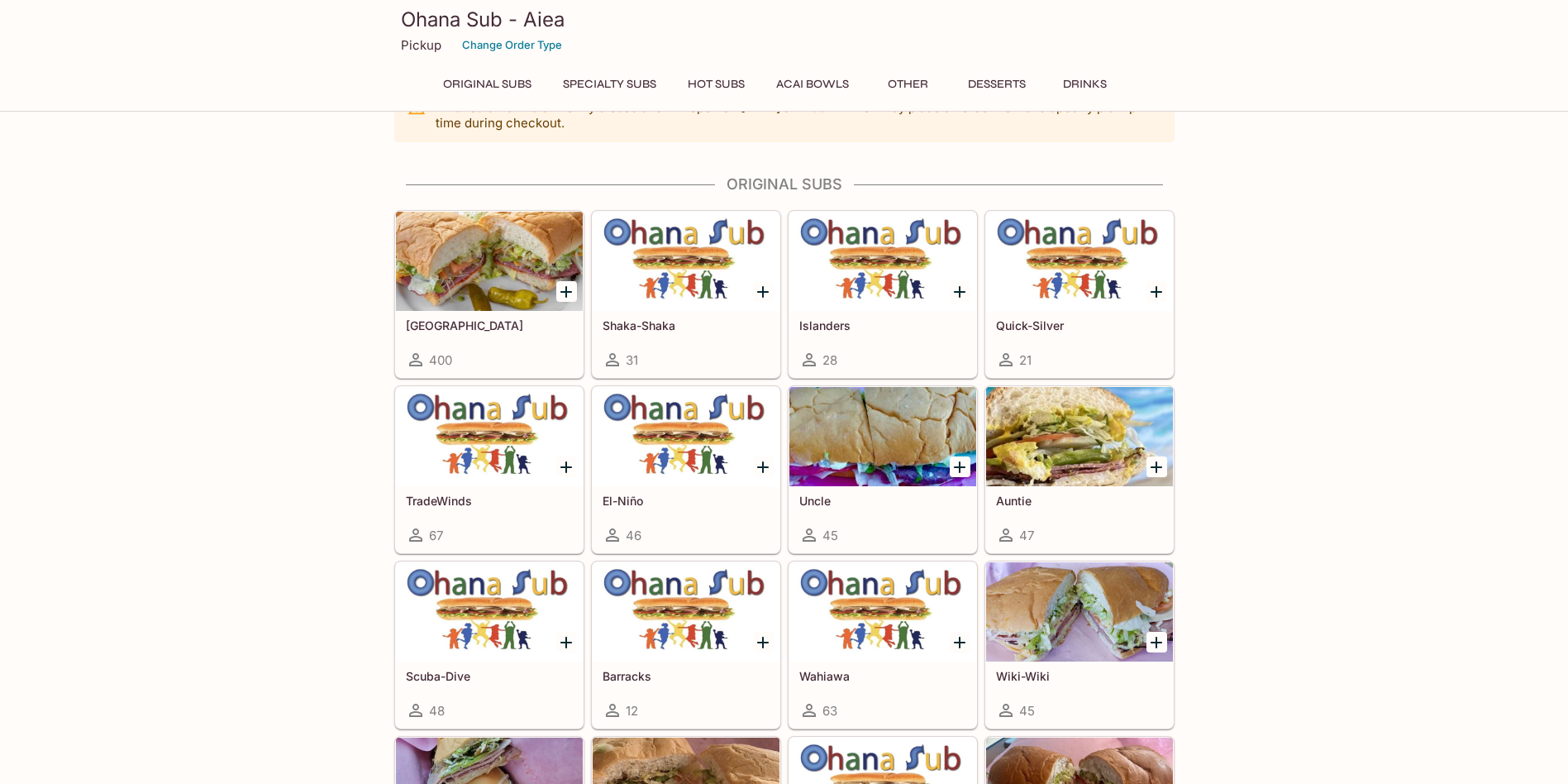
scroll to position [445, 0]
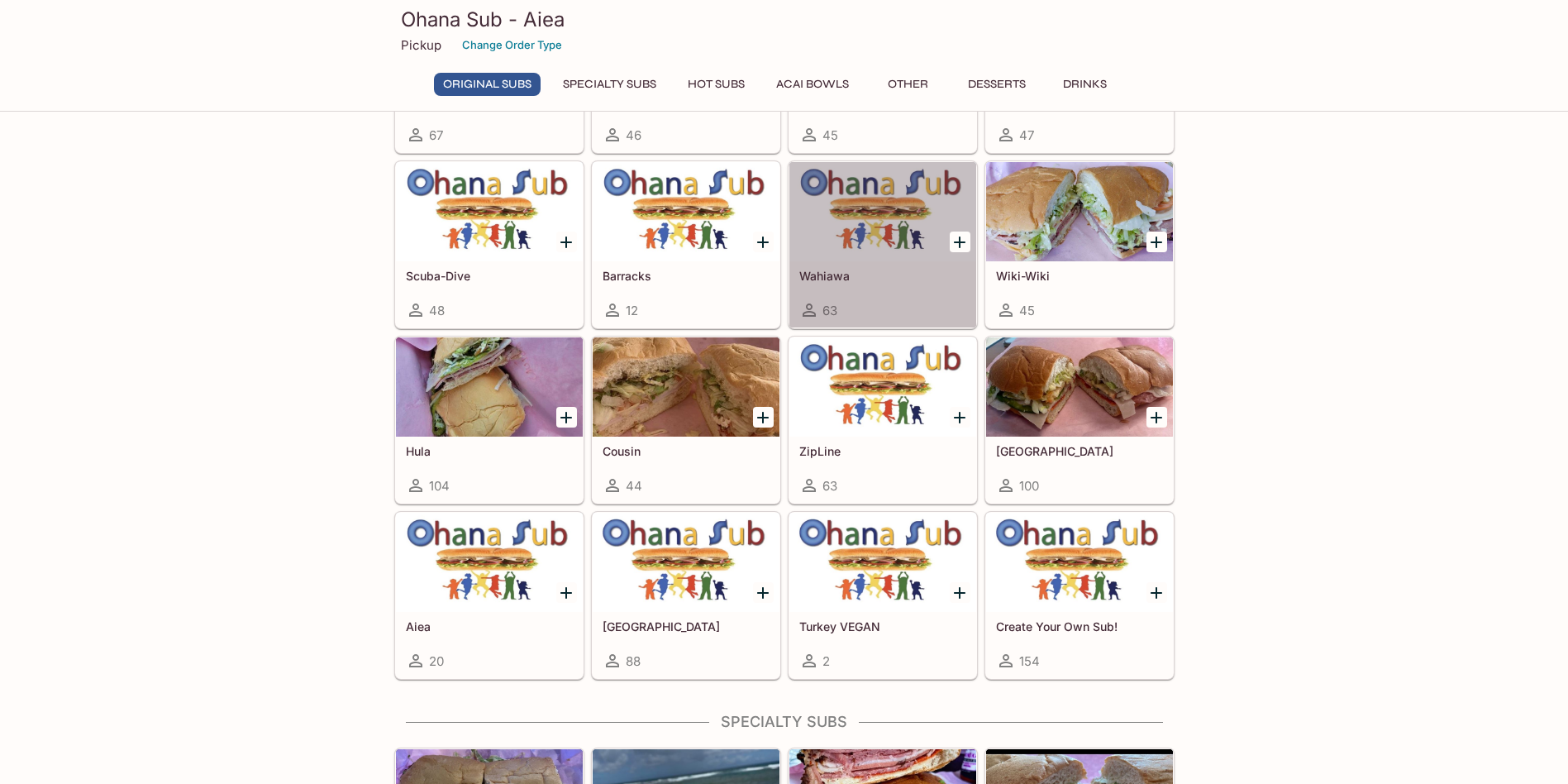
click at [820, 263] on div "Wahiawa 63" at bounding box center [883, 295] width 187 height 67
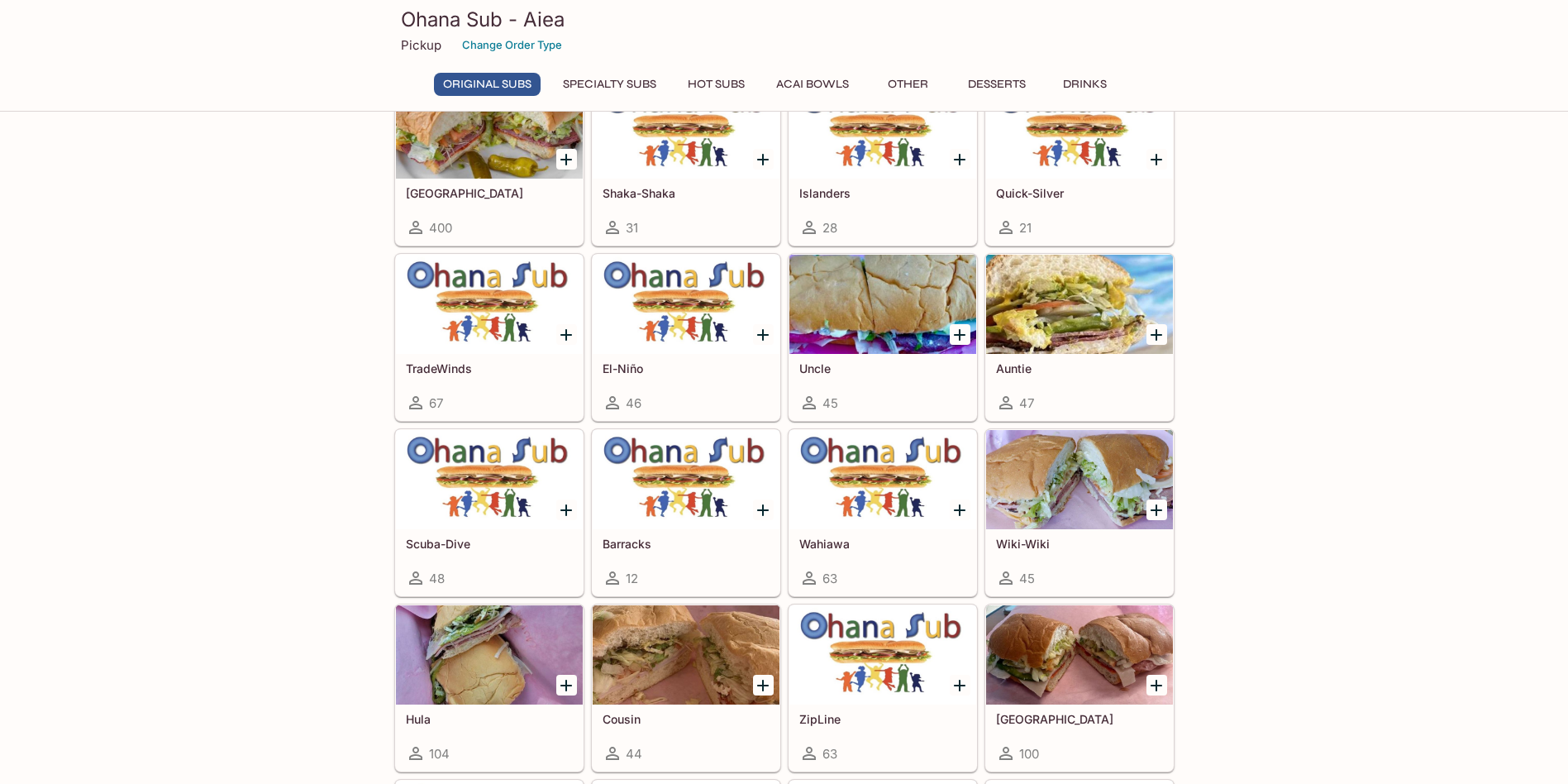
scroll to position [331, 0]
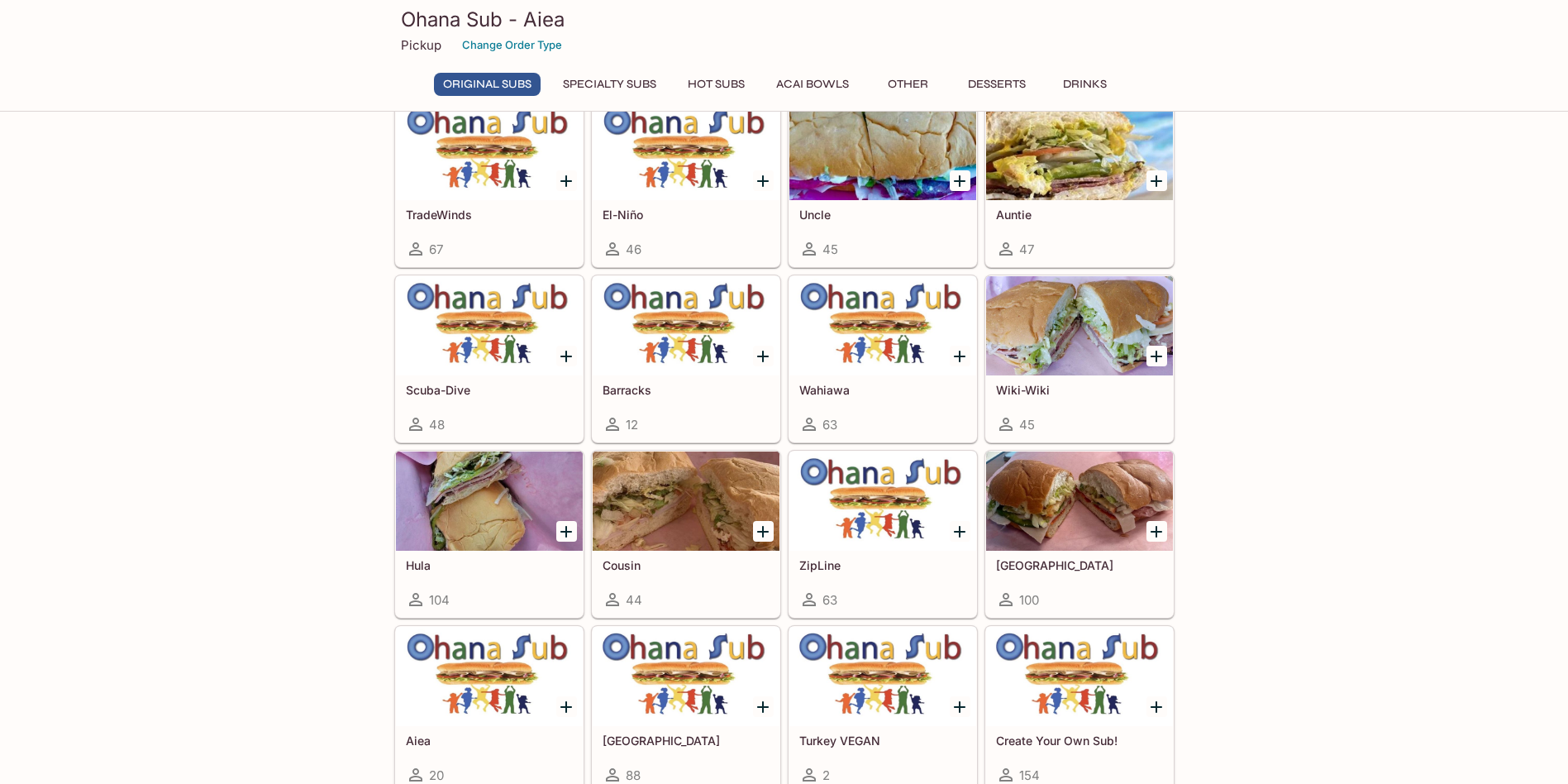
click at [504, 519] on div at bounding box center [489, 501] width 187 height 99
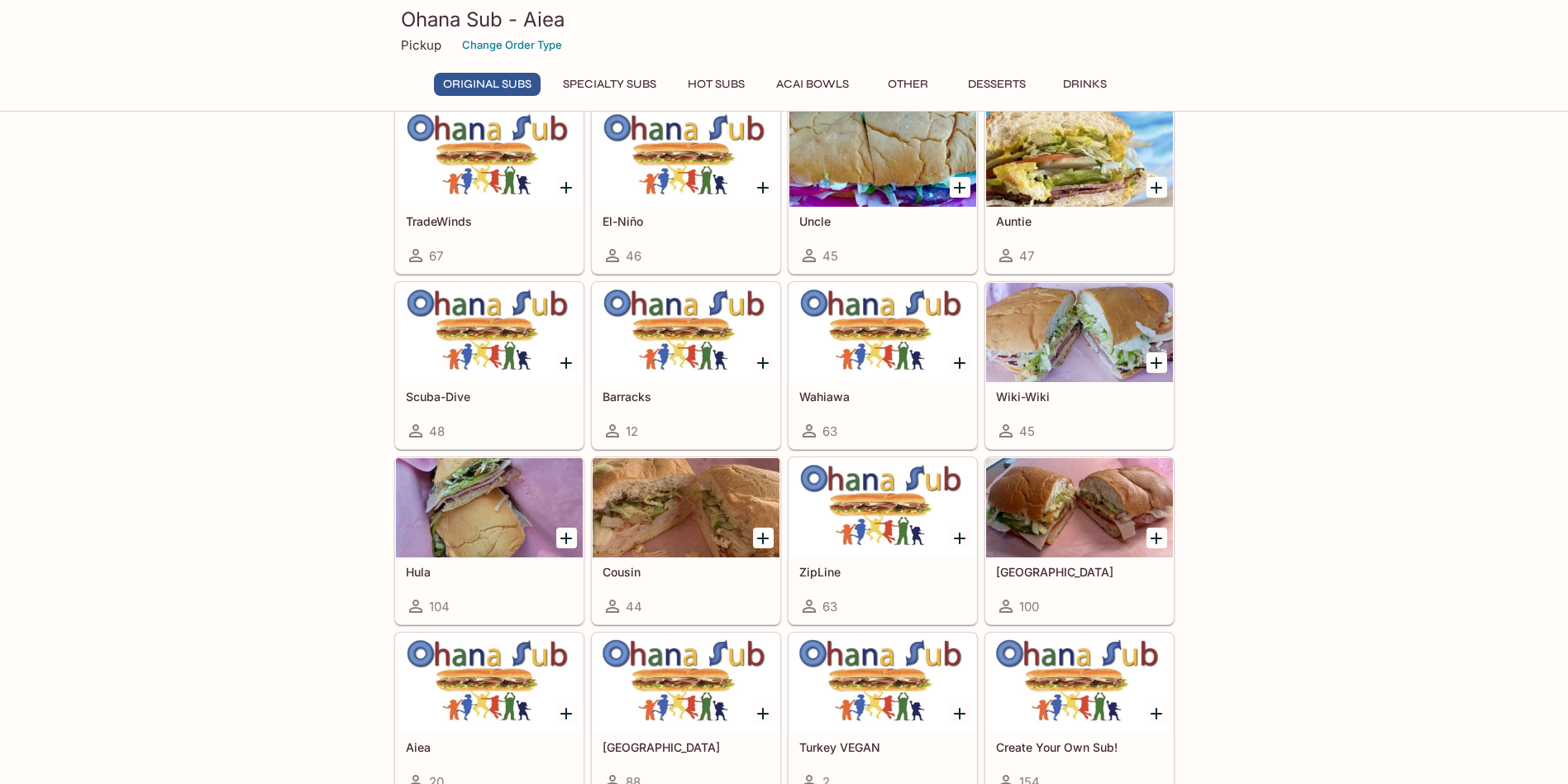
scroll to position [407, 0]
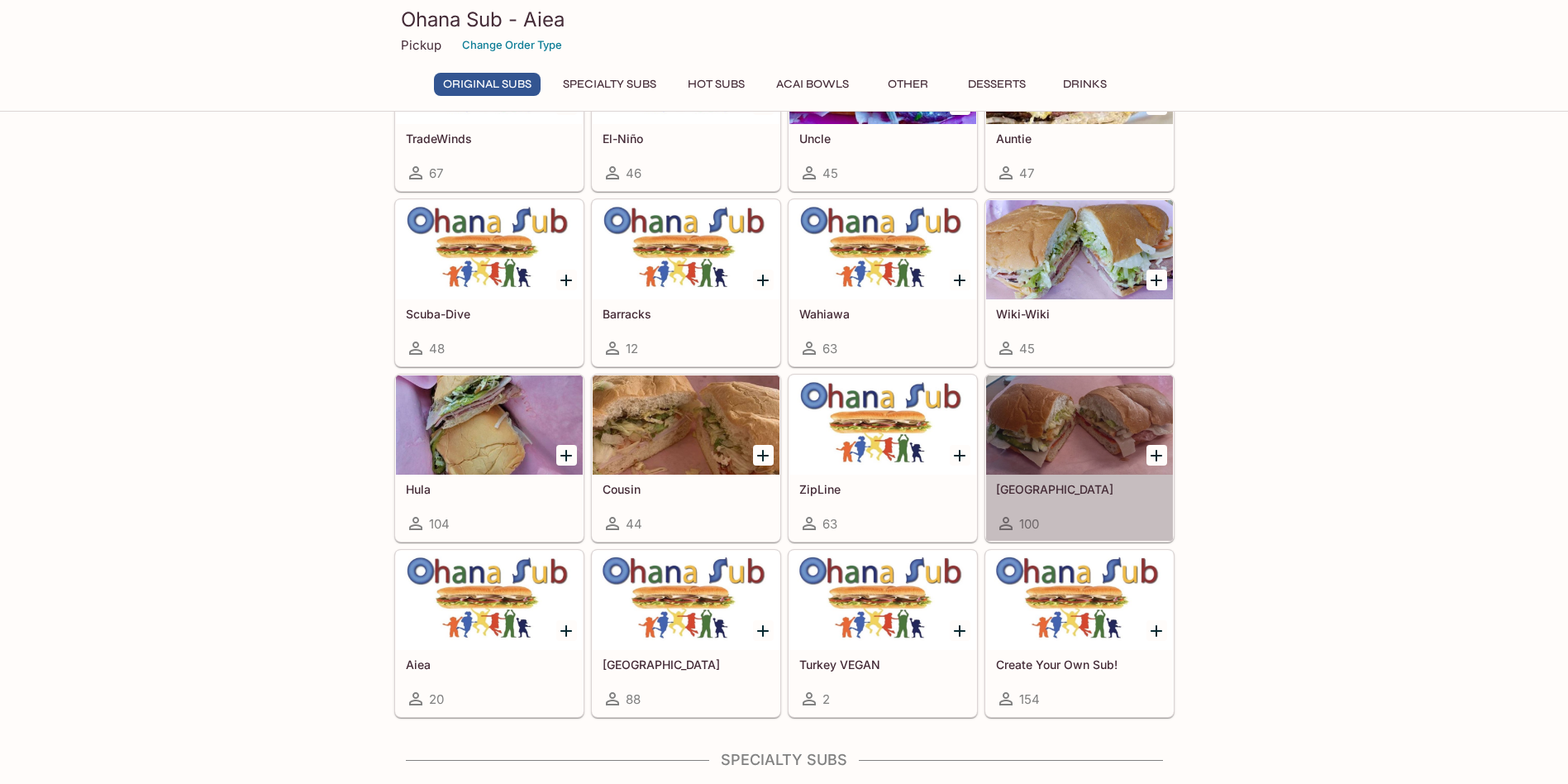
click at [1021, 436] on div at bounding box center [1080, 425] width 187 height 99
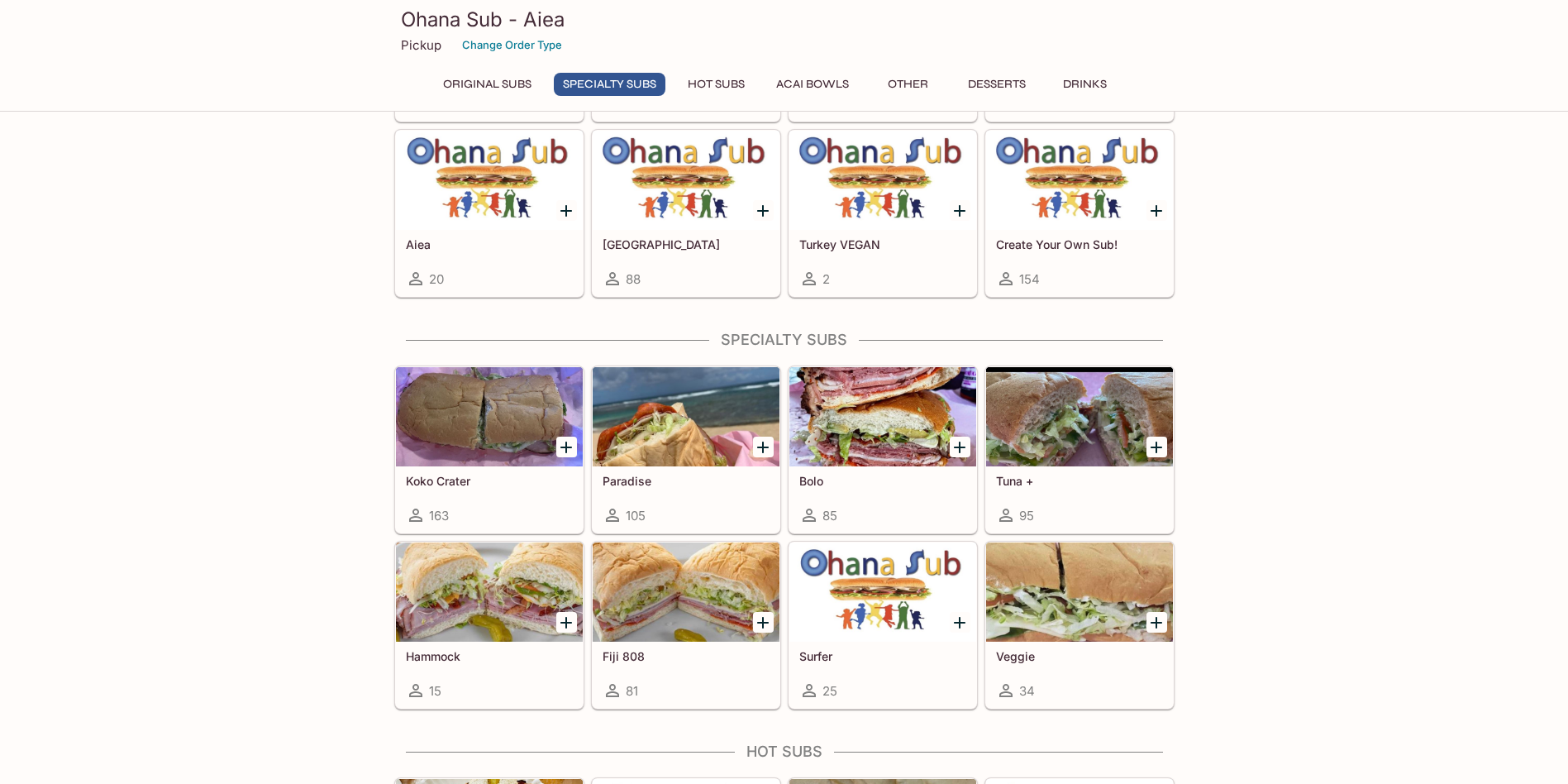
scroll to position [1075, 0]
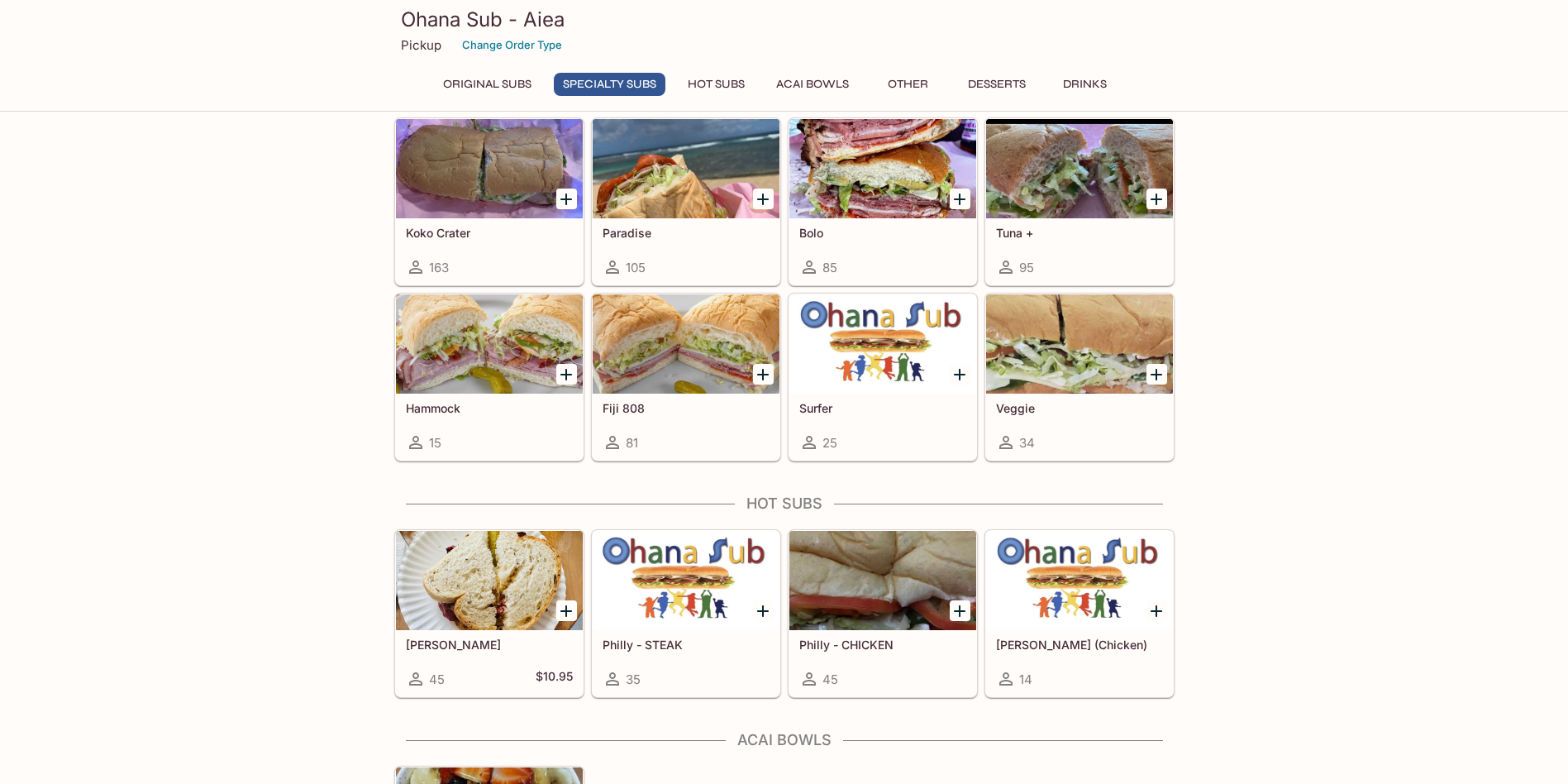
click at [436, 405] on h5 "Hammock" at bounding box center [489, 408] width 167 height 14
